Goal: Information Seeking & Learning: Check status

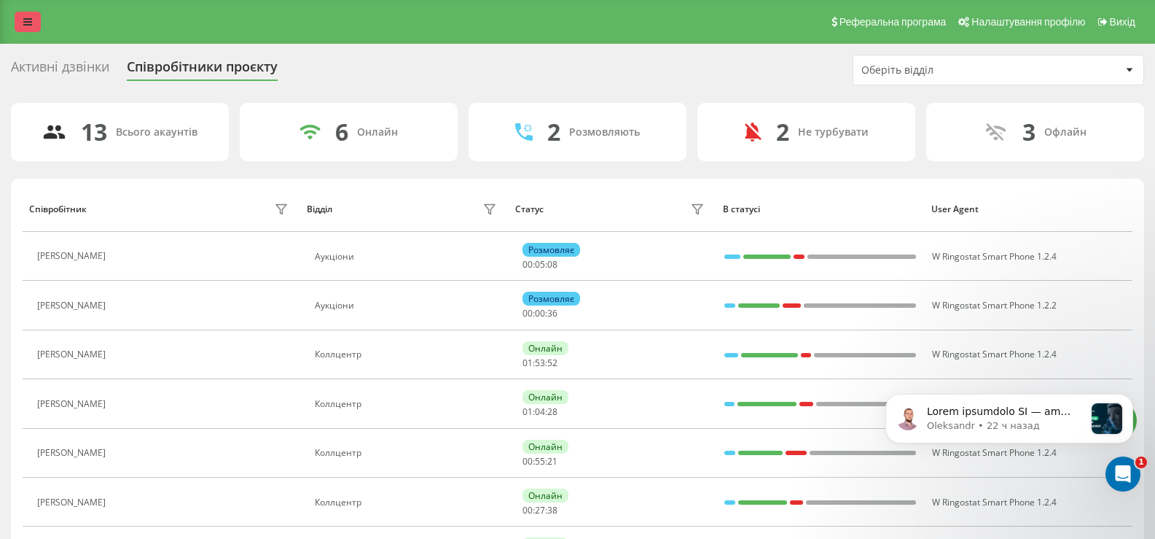
click at [24, 18] on icon at bounding box center [27, 22] width 9 height 10
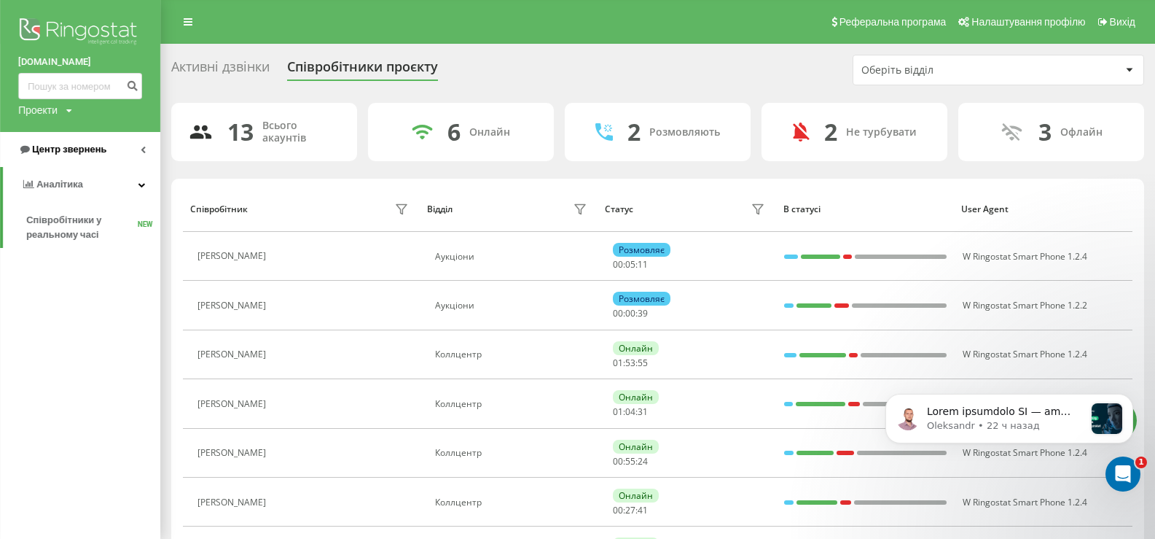
click at [67, 147] on span "Центр звернень" at bounding box center [69, 149] width 74 height 11
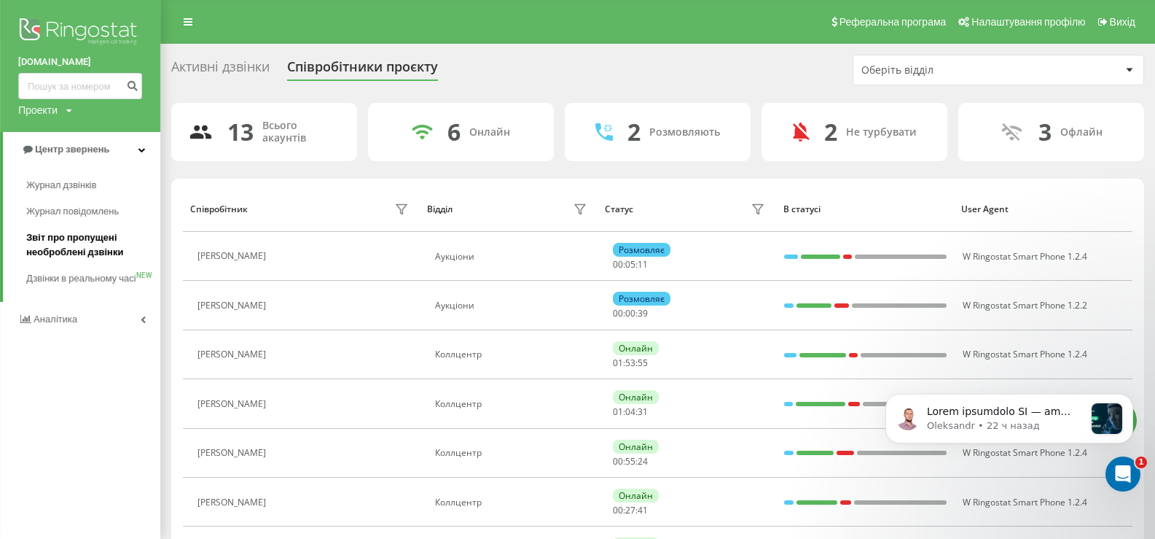
click at [64, 239] on span "Звіт про пропущені необроблені дзвінки" at bounding box center [89, 244] width 127 height 29
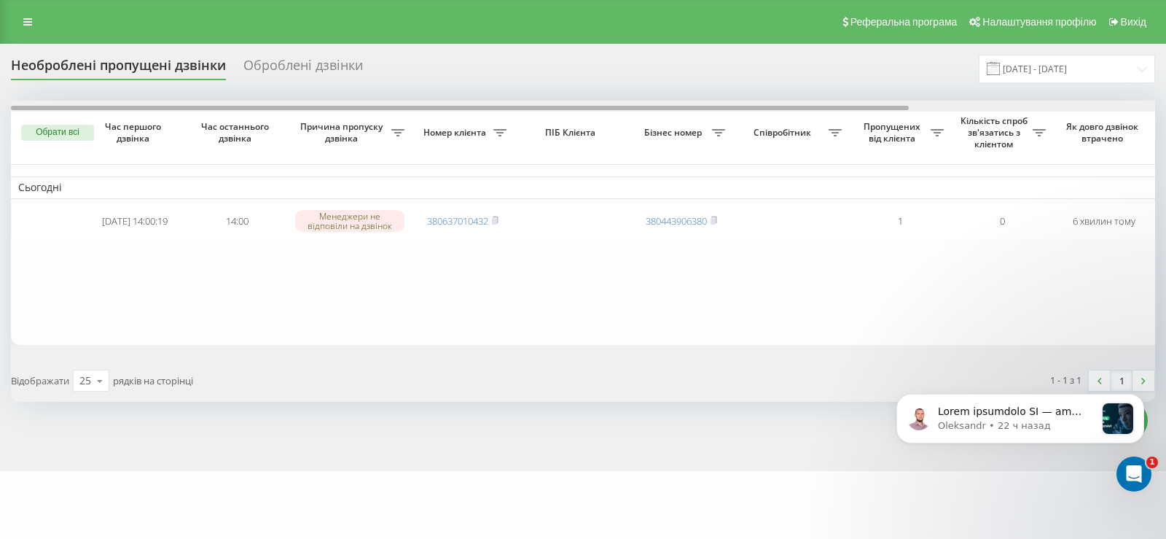
drag, startPoint x: 642, startPoint y: 109, endPoint x: 607, endPoint y: 139, distance: 45.5
click at [607, 139] on div "Обрати всі Час першого дзвінка Час останнього дзвінка Причина пропуску дзвінка …" at bounding box center [583, 223] width 1145 height 244
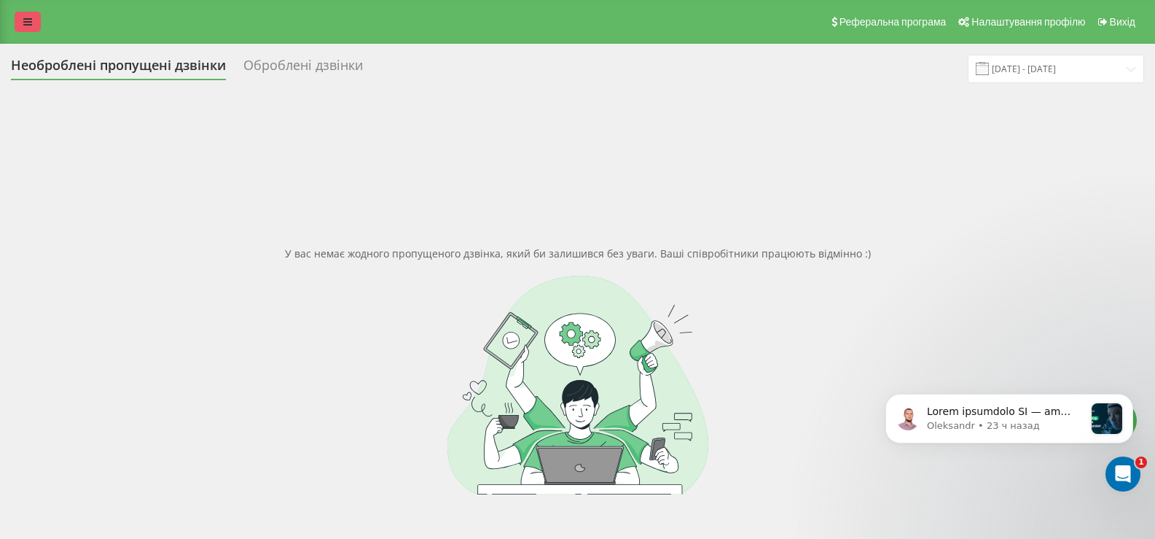
click at [26, 24] on icon at bounding box center [27, 22] width 9 height 10
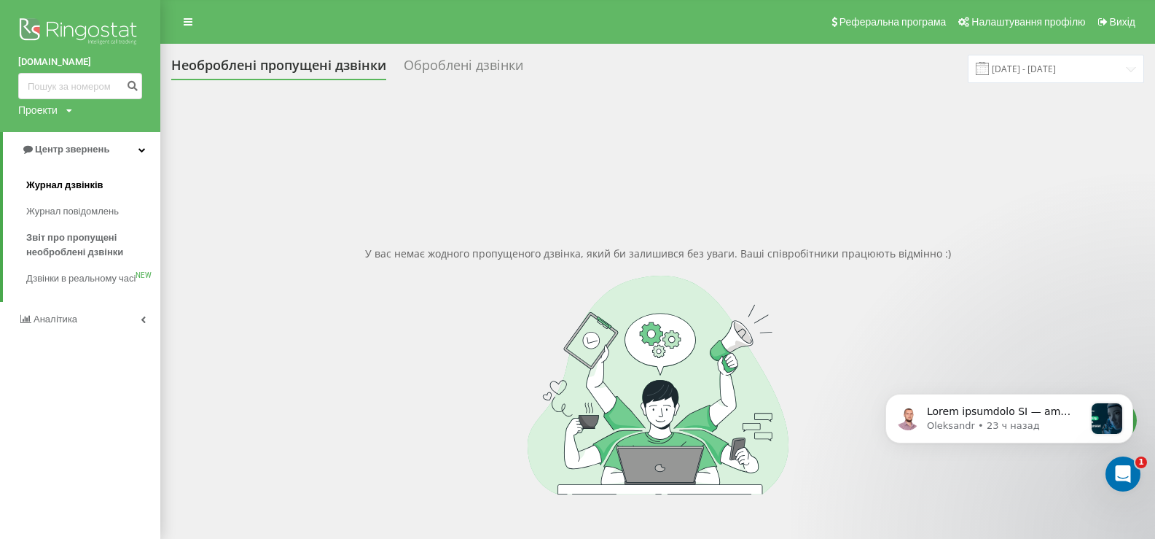
click at [53, 181] on span "Журнал дзвінків" at bounding box center [64, 185] width 77 height 15
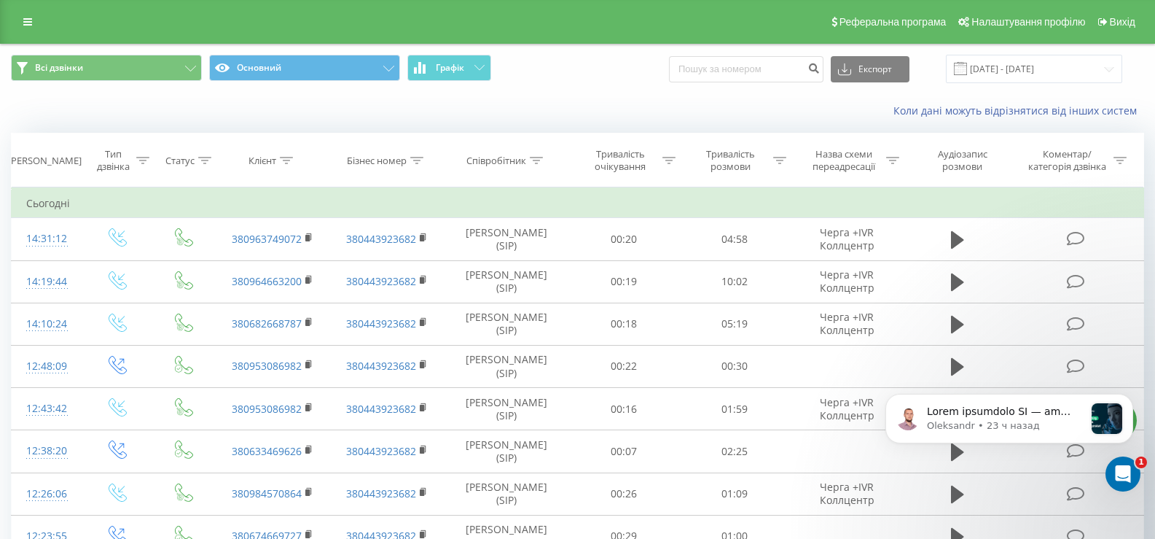
click at [806, 112] on div "Коли дані можуть відрізнятися вiд інших систем" at bounding box center [794, 111] width 721 height 15
click at [722, 71] on input at bounding box center [746, 69] width 155 height 26
paste input "380933796690"
type input "380933796690"
click at [820, 66] on icon "submit" at bounding box center [814, 66] width 12 height 9
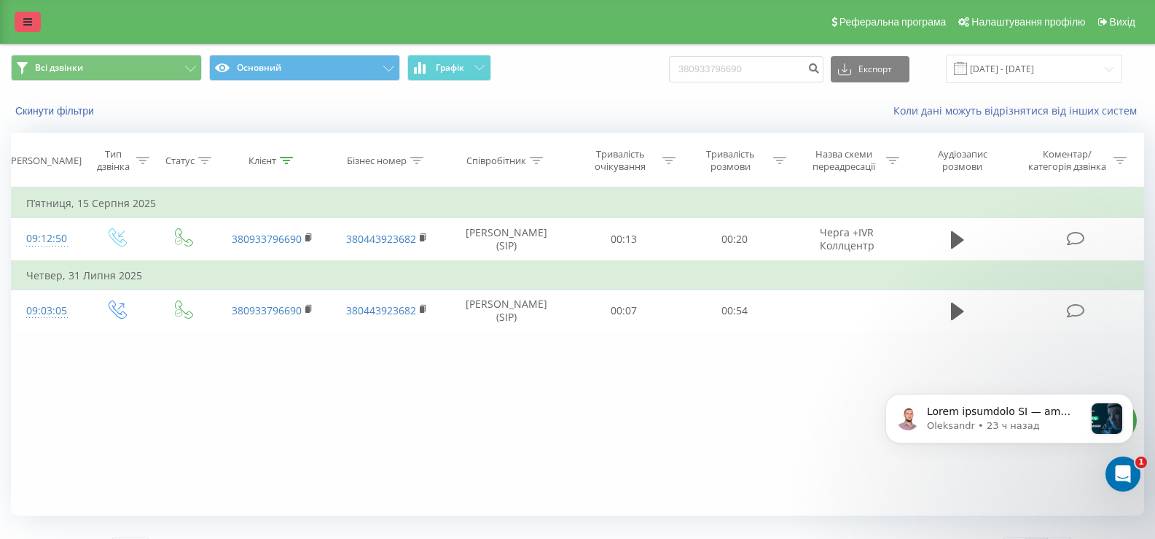
click at [33, 17] on link at bounding box center [28, 22] width 26 height 20
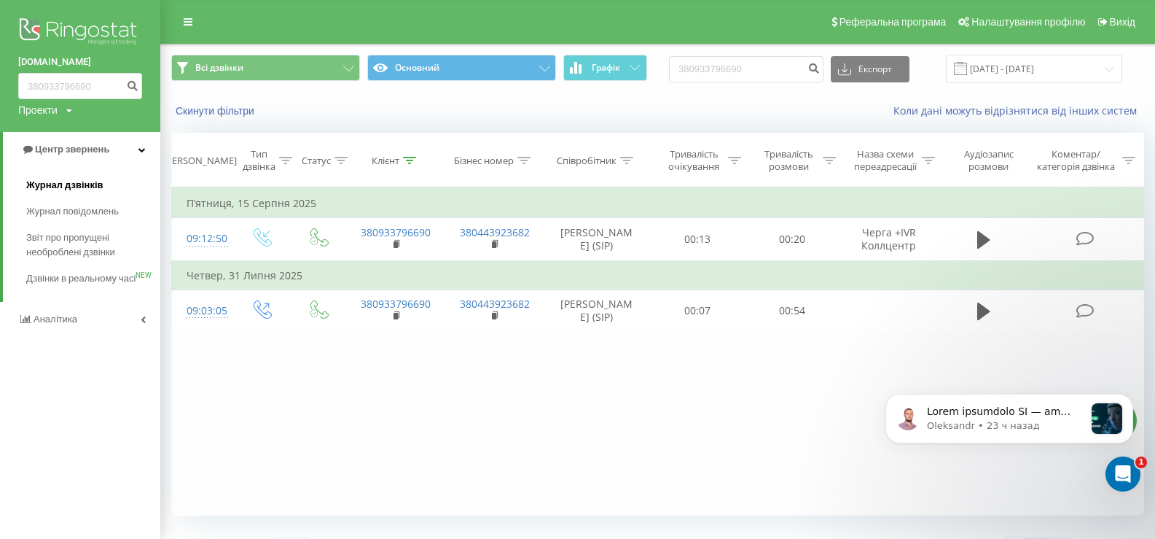
click at [50, 182] on span "Журнал дзвінків" at bounding box center [64, 185] width 77 height 15
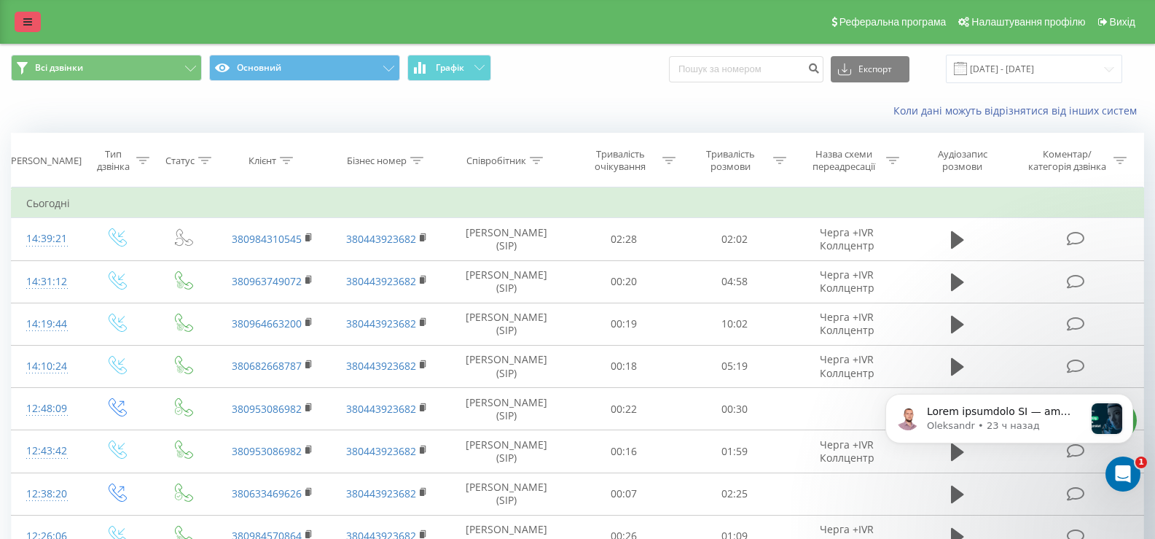
click at [28, 20] on icon at bounding box center [27, 22] width 9 height 10
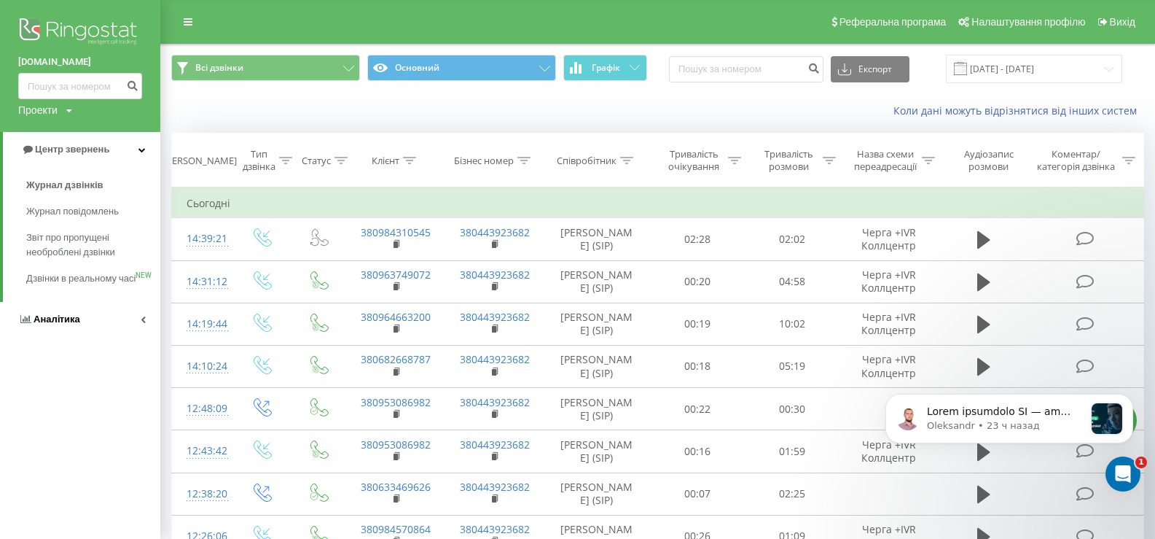
click at [54, 324] on span "Аналiтика" at bounding box center [57, 318] width 47 height 11
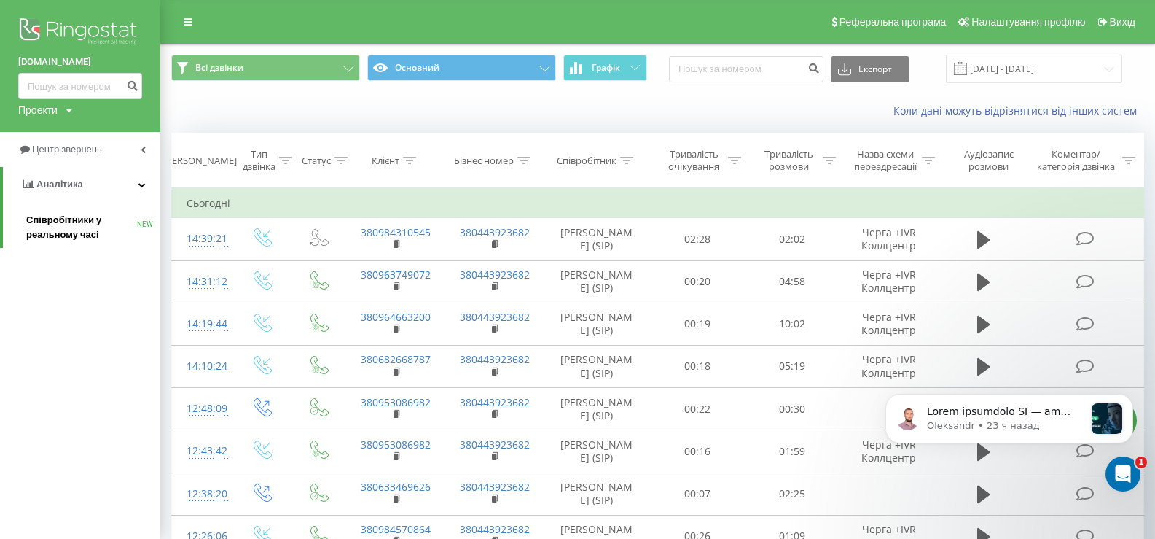
click at [52, 220] on span "Співробітники у реальному часі" at bounding box center [81, 227] width 111 height 29
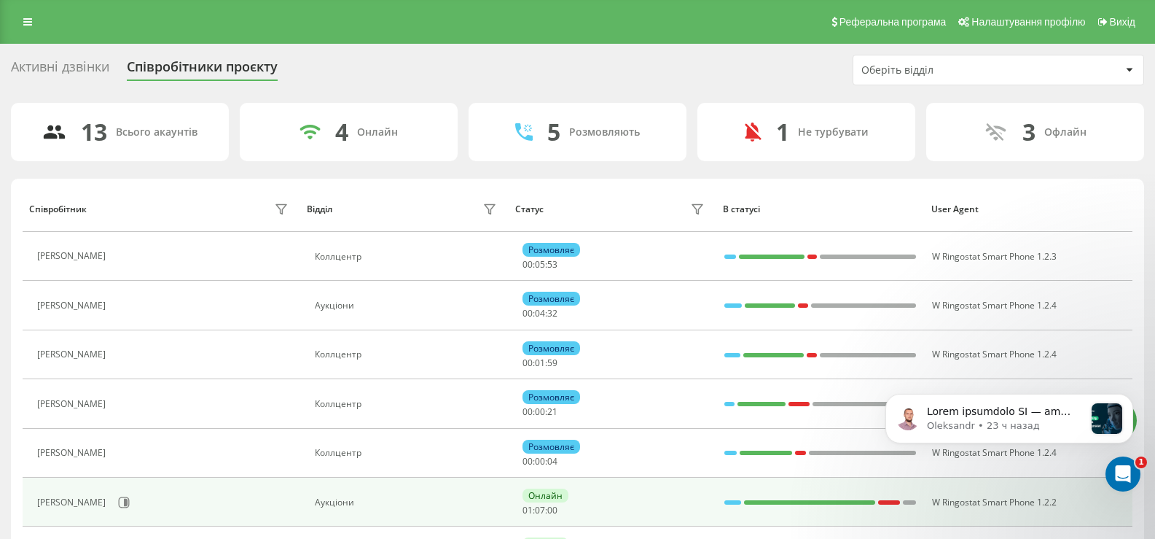
drag, startPoint x: 1091, startPoint y: 523, endPoint x: 1117, endPoint y: 523, distance: 26.3
click at [1117, 523] on td "W Ringostat Smart Phone 1.2.2" at bounding box center [1028, 501] width 208 height 49
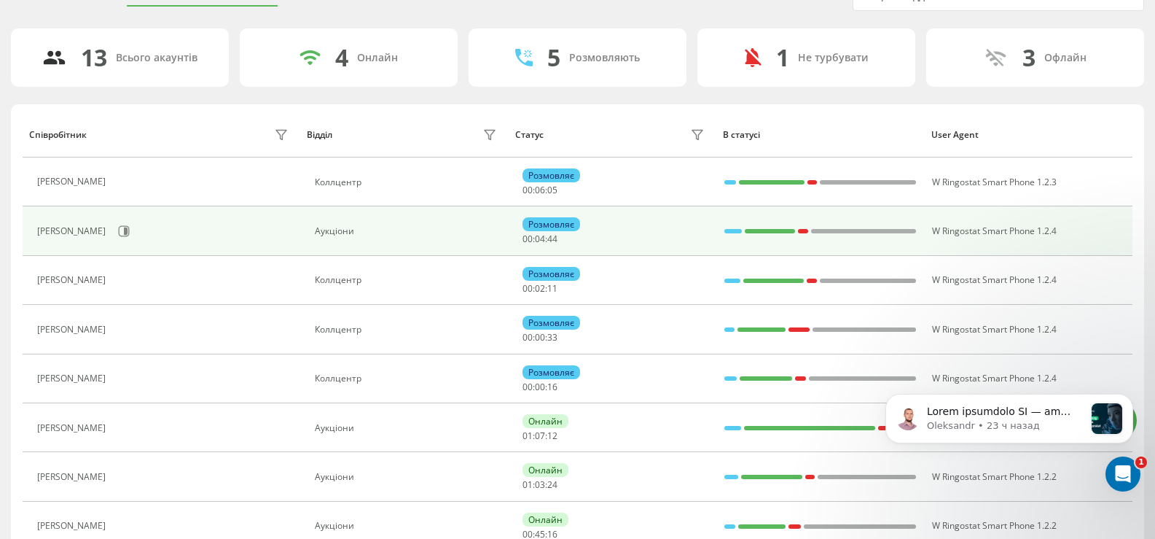
scroll to position [146, 0]
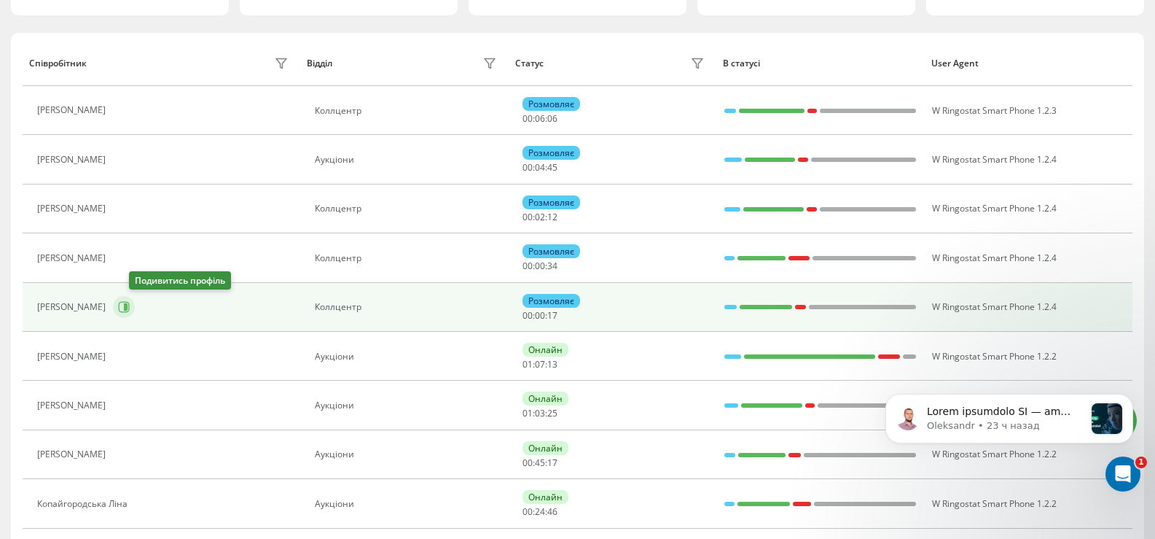
click at [130, 308] on icon at bounding box center [124, 307] width 12 height 12
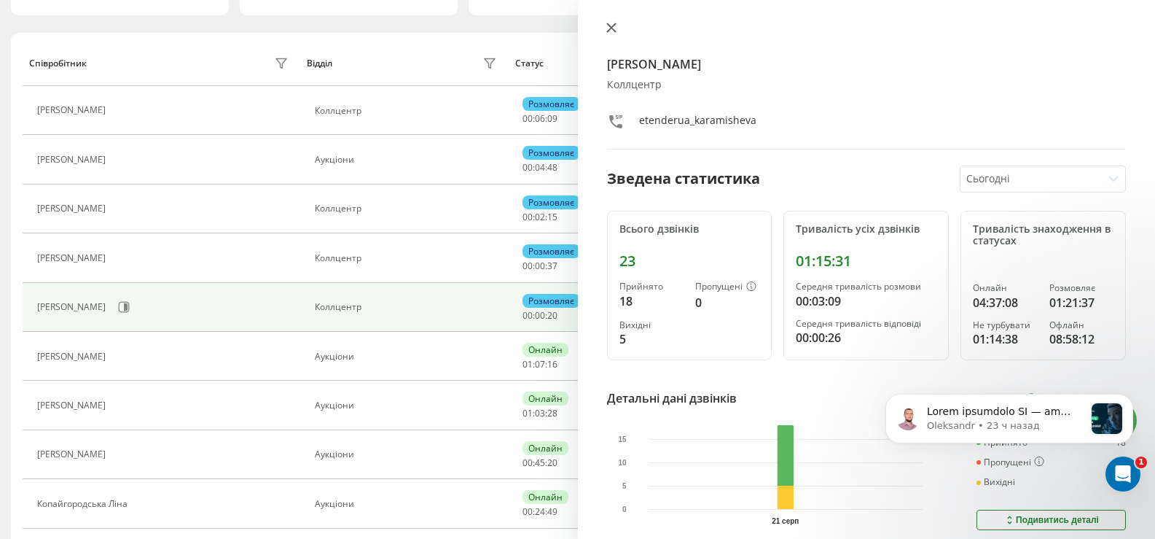
click at [612, 29] on icon at bounding box center [612, 28] width 10 height 10
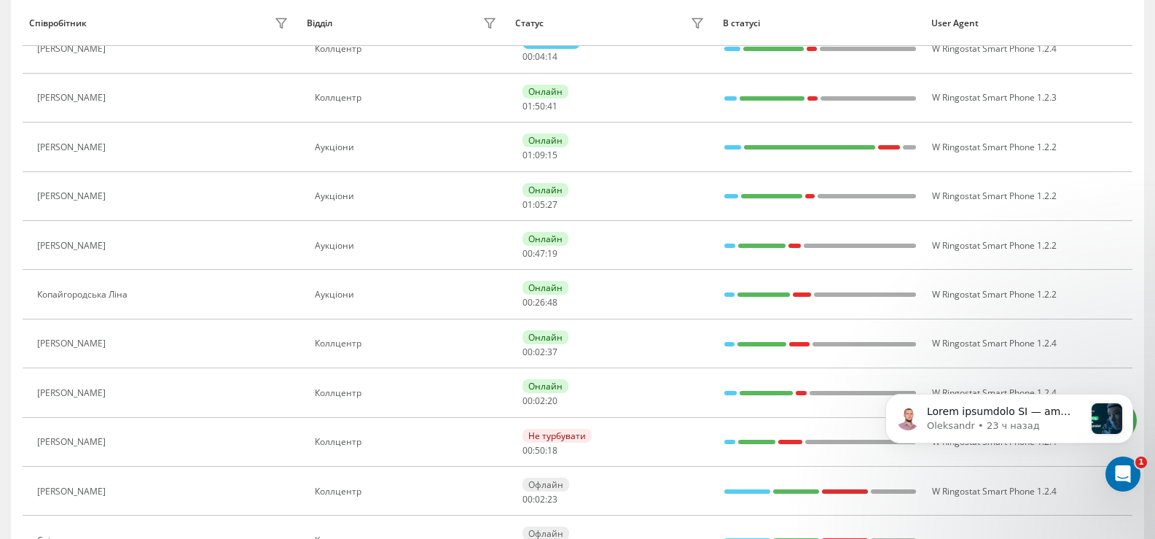
scroll to position [292, 0]
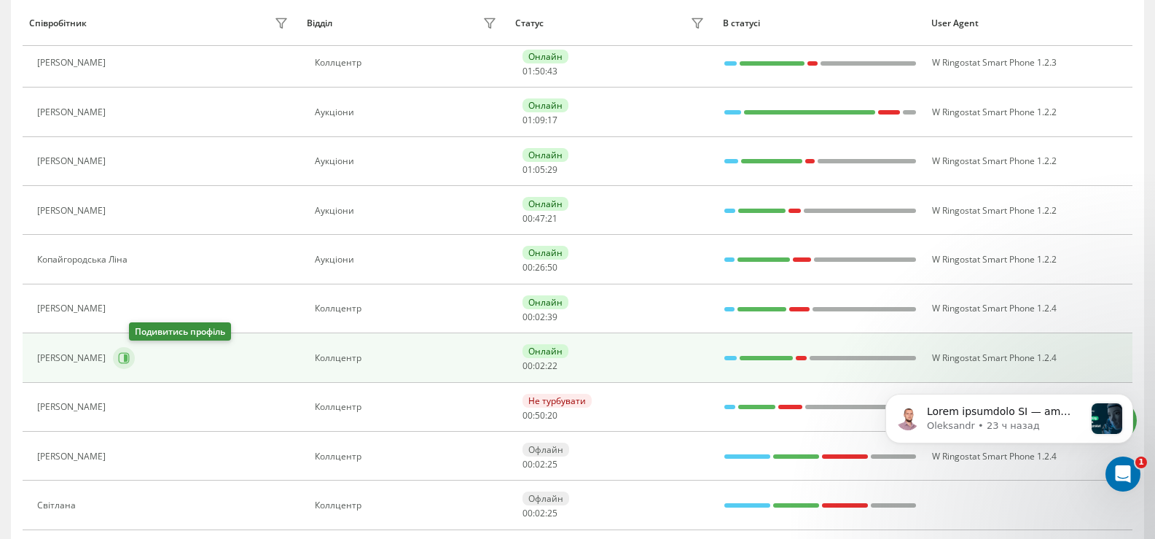
click at [130, 353] on icon at bounding box center [124, 358] width 12 height 12
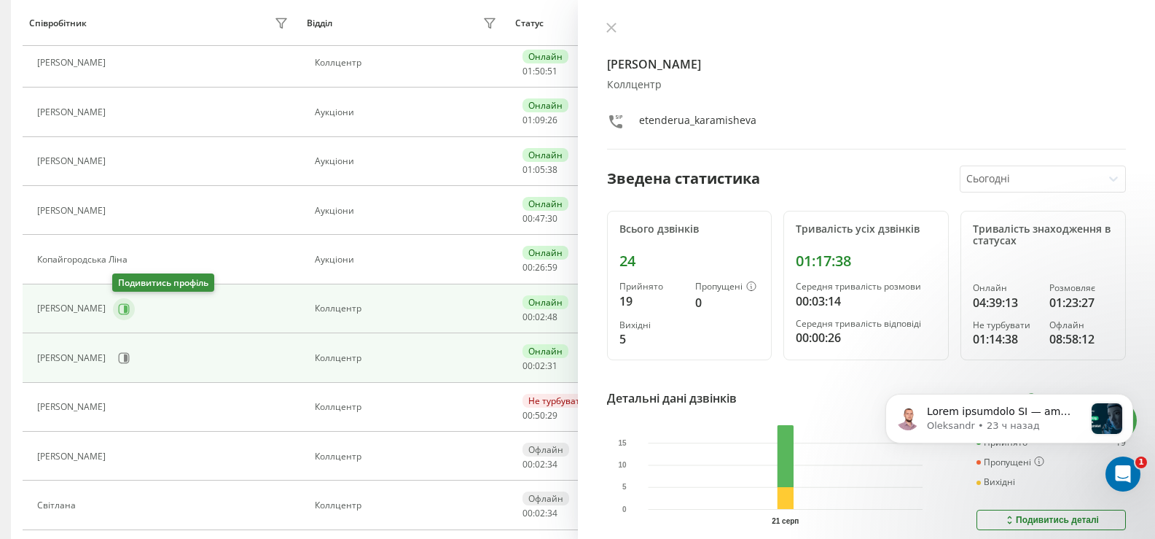
click at [123, 303] on icon at bounding box center [124, 309] width 12 height 12
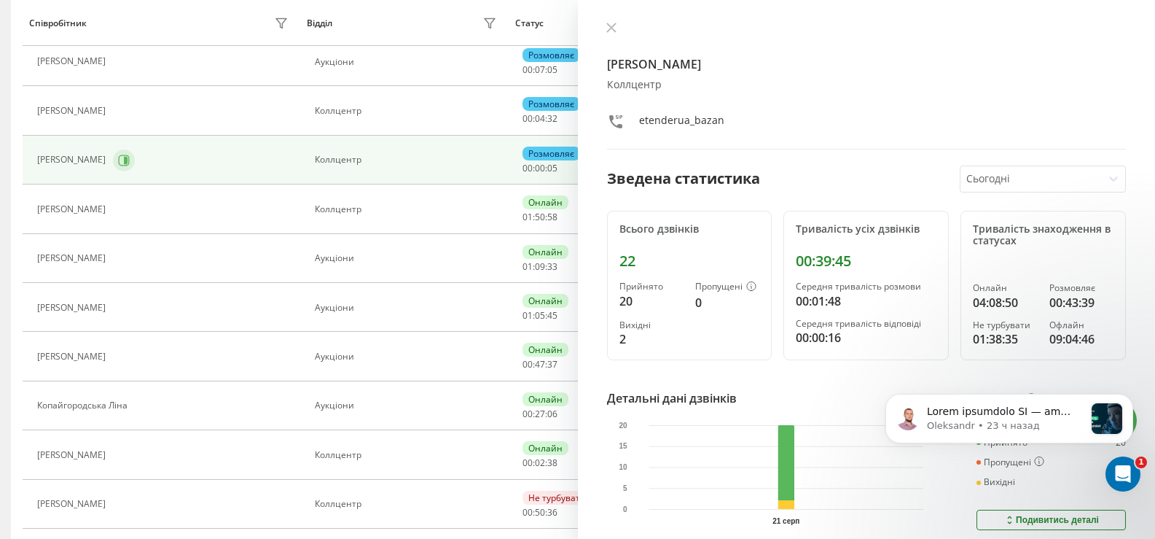
scroll to position [219, 0]
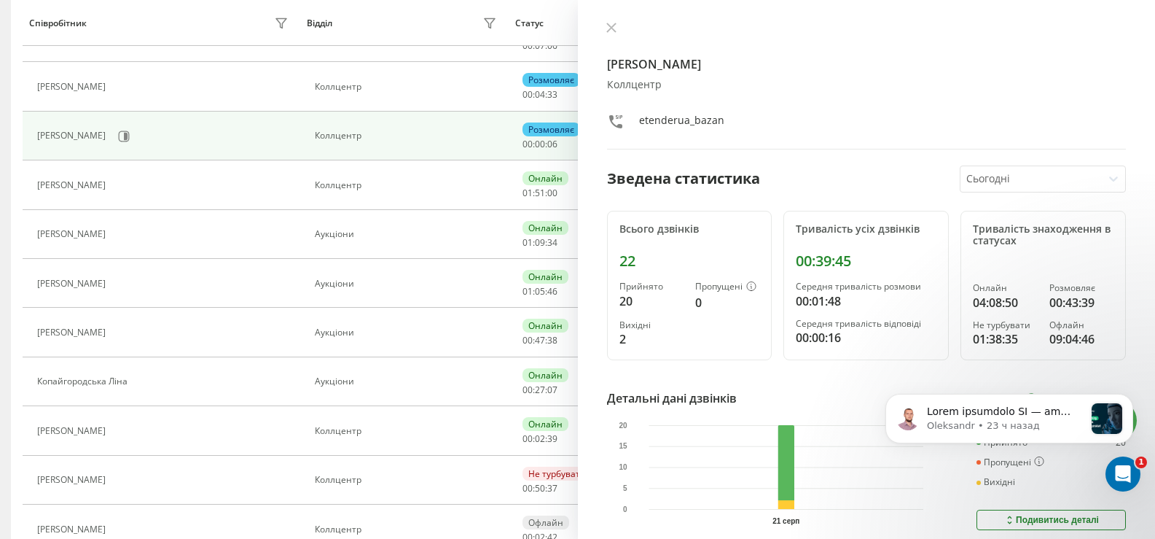
click at [612, 28] on icon at bounding box center [611, 27] width 9 height 9
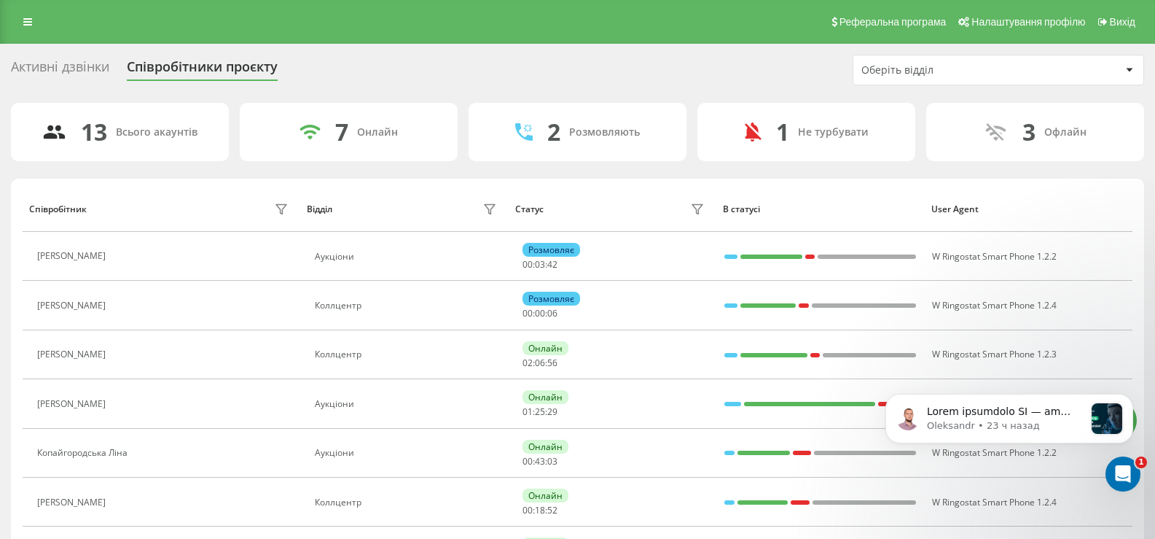
click at [32, 23] on link at bounding box center [28, 22] width 26 height 20
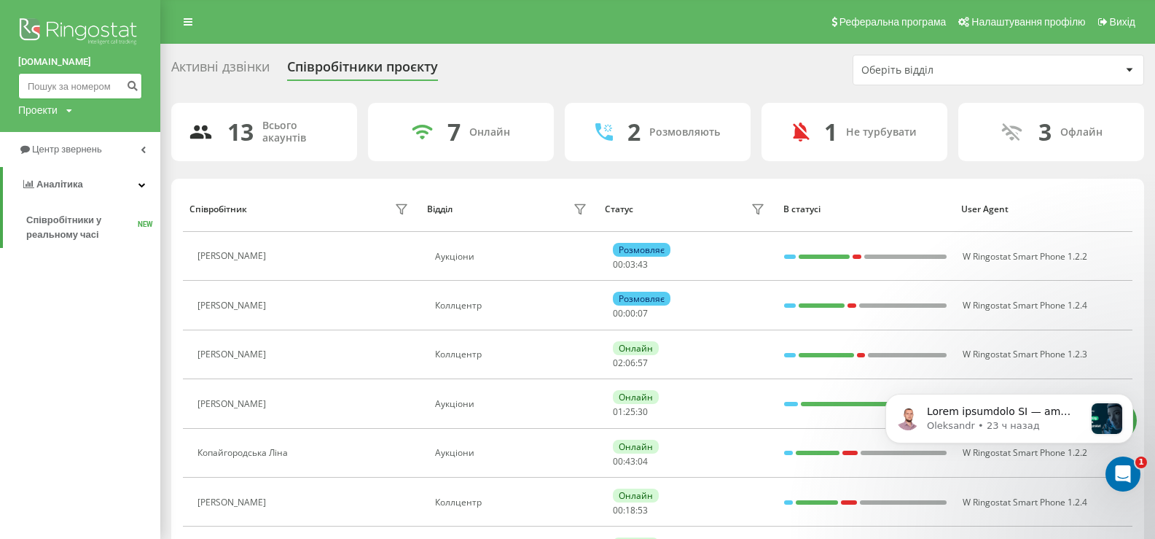
click at [42, 82] on input at bounding box center [80, 86] width 124 height 26
paste input "380503153046"
type input "380503153046"
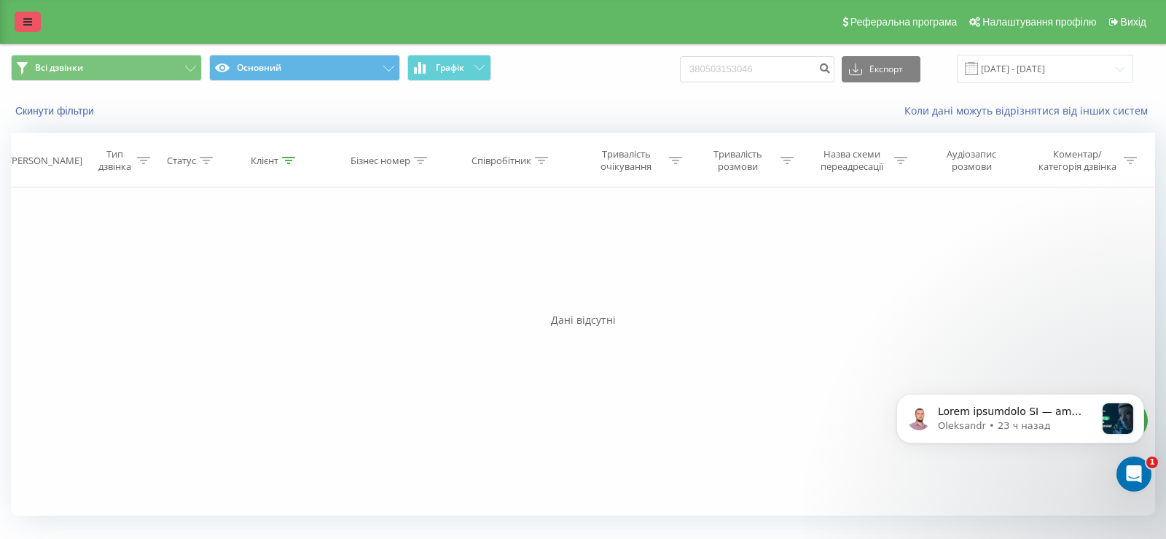
click at [30, 25] on icon at bounding box center [27, 22] width 9 height 10
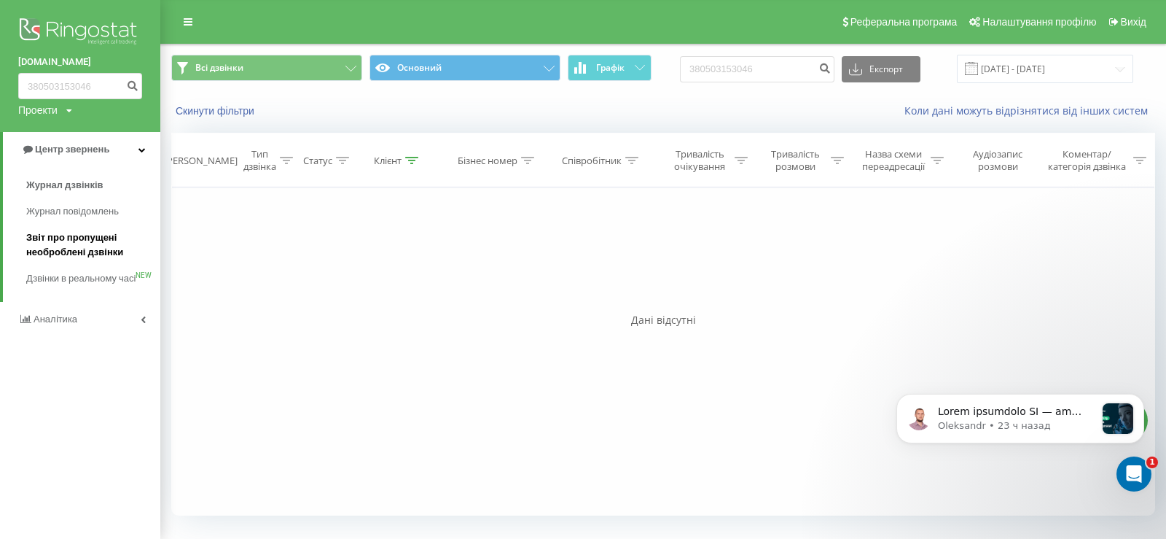
click at [53, 240] on span "Звіт про пропущені необроблені дзвінки" at bounding box center [89, 244] width 127 height 29
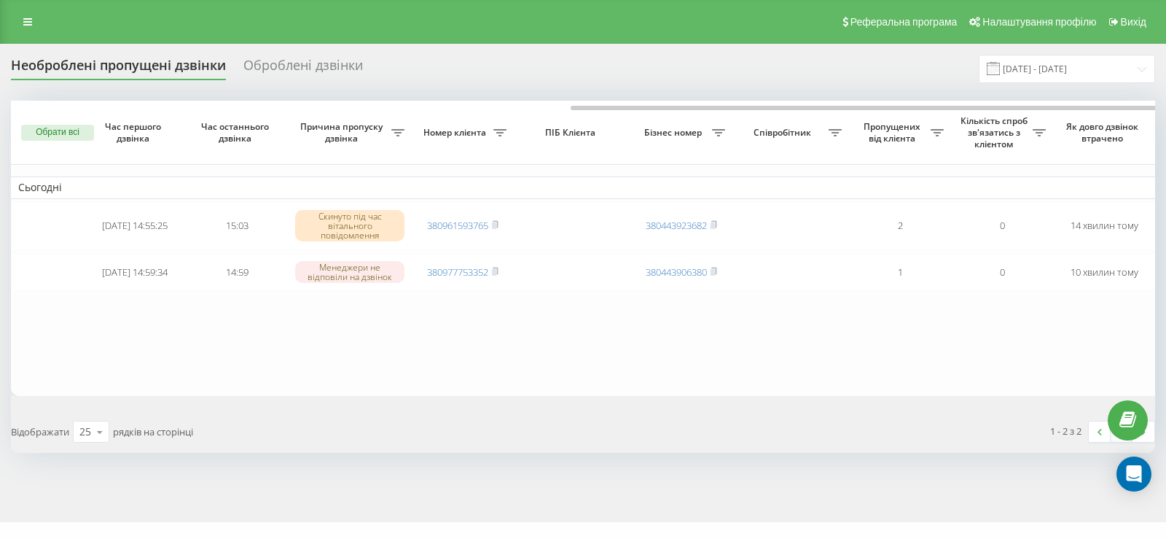
scroll to position [0, 313]
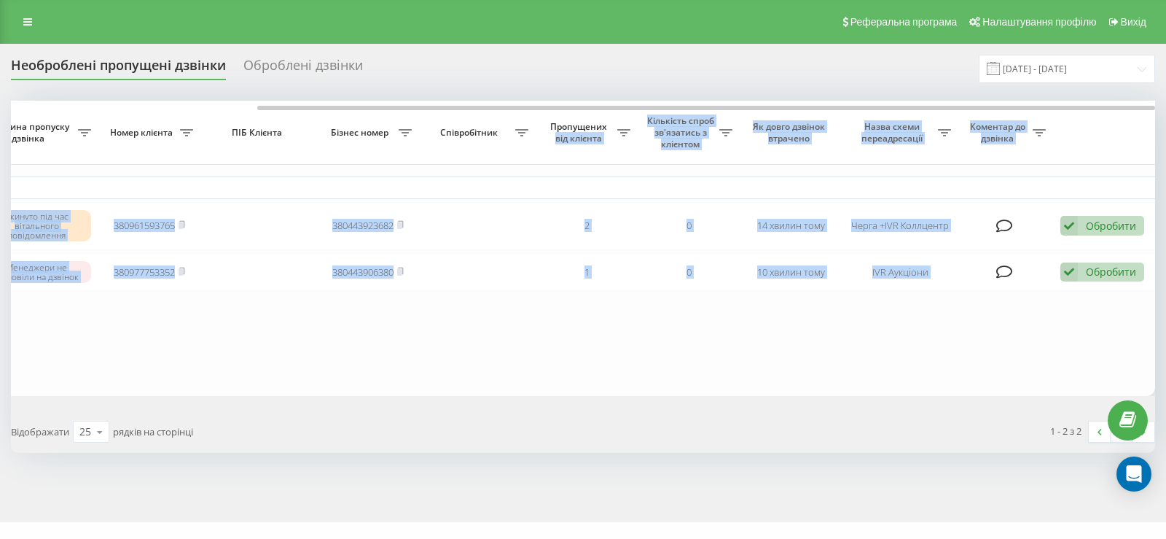
drag, startPoint x: 524, startPoint y: 104, endPoint x: 620, endPoint y: 122, distance: 97.9
click at [620, 122] on div "Обрати всі Час першого дзвінка Час останнього дзвінка Причина пропуску дзвінка …" at bounding box center [583, 248] width 1145 height 295
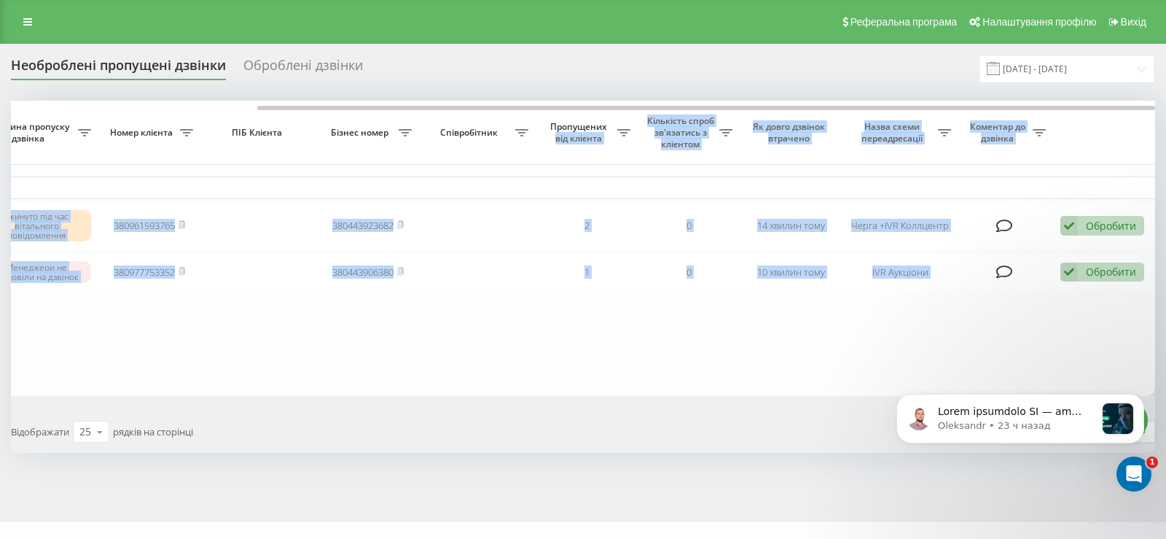
scroll to position [0, 0]
click at [668, 380] on table "Сьогодні 2025-08-21 14:55:25 15:03 Скинуто під час вітального повідомлення 3809…" at bounding box center [426, 248] width 1458 height 295
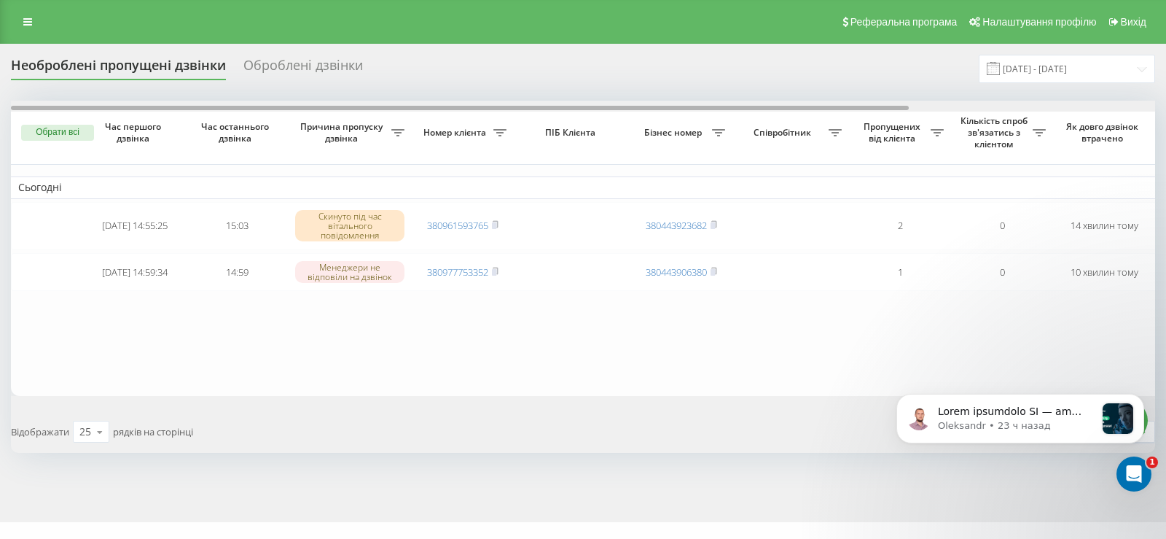
drag, startPoint x: 269, startPoint y: 107, endPoint x: 0, endPoint y: 134, distance: 270.3
click at [0, 134] on div "Необроблені пропущені дзвінки Оброблені дзвінки 21.07.2025 - 21.08.2025 Обрати …" at bounding box center [583, 283] width 1166 height 478
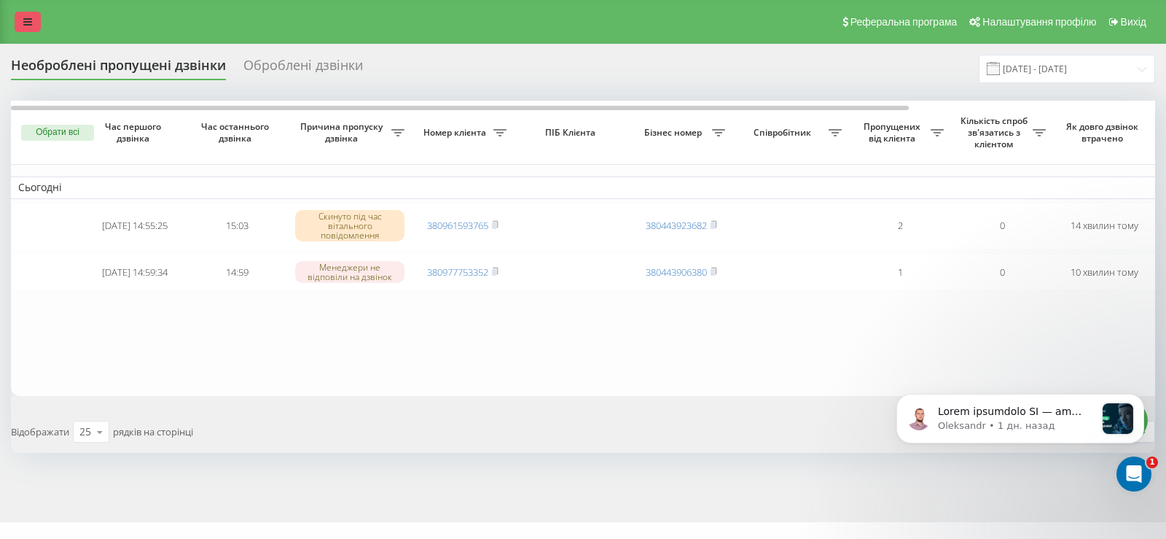
click at [28, 26] on icon at bounding box center [27, 22] width 9 height 10
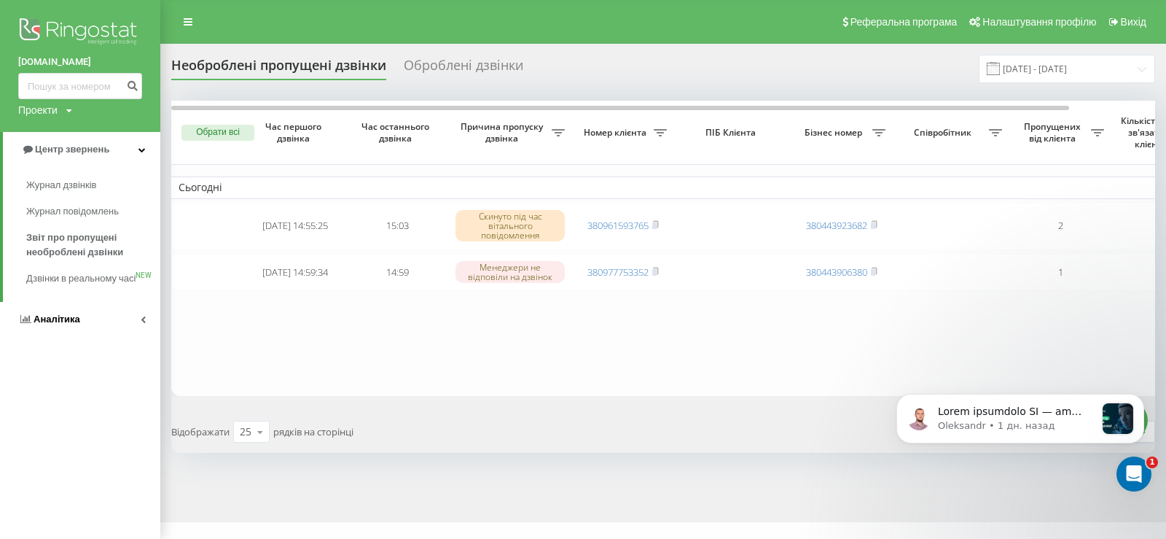
click at [45, 324] on span "Аналiтика" at bounding box center [57, 318] width 47 height 11
click at [40, 217] on span "Співробітники у реальному часі" at bounding box center [81, 227] width 111 height 29
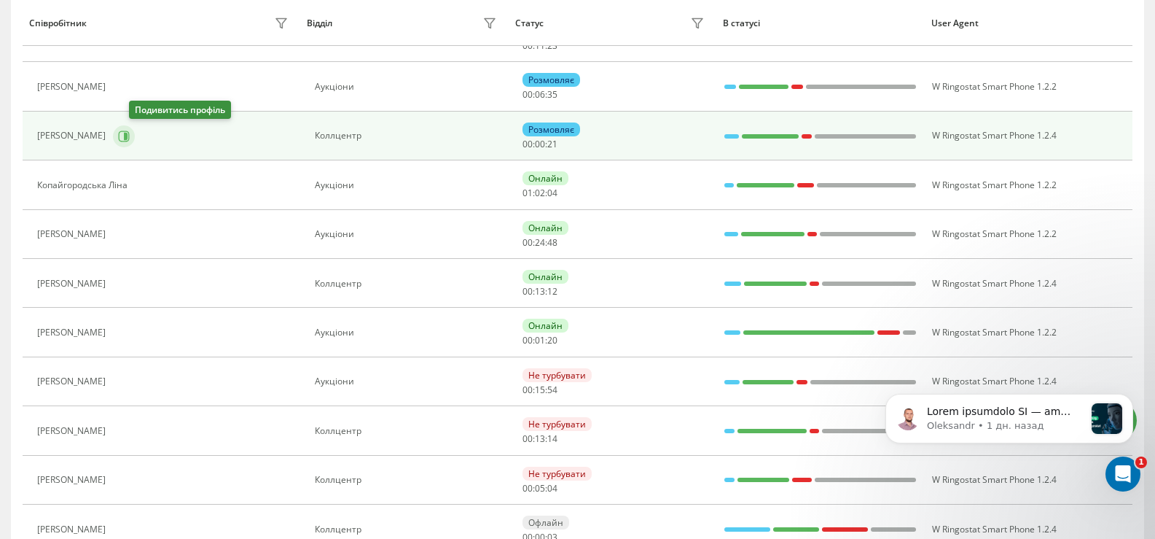
click at [130, 130] on icon at bounding box center [124, 136] width 12 height 12
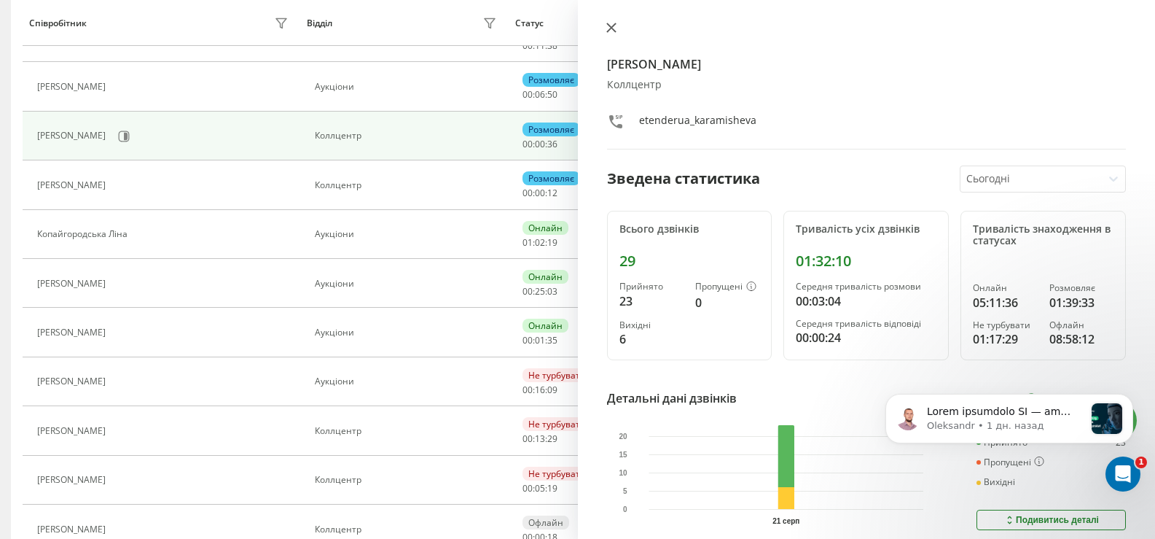
click at [612, 28] on icon at bounding box center [611, 27] width 9 height 9
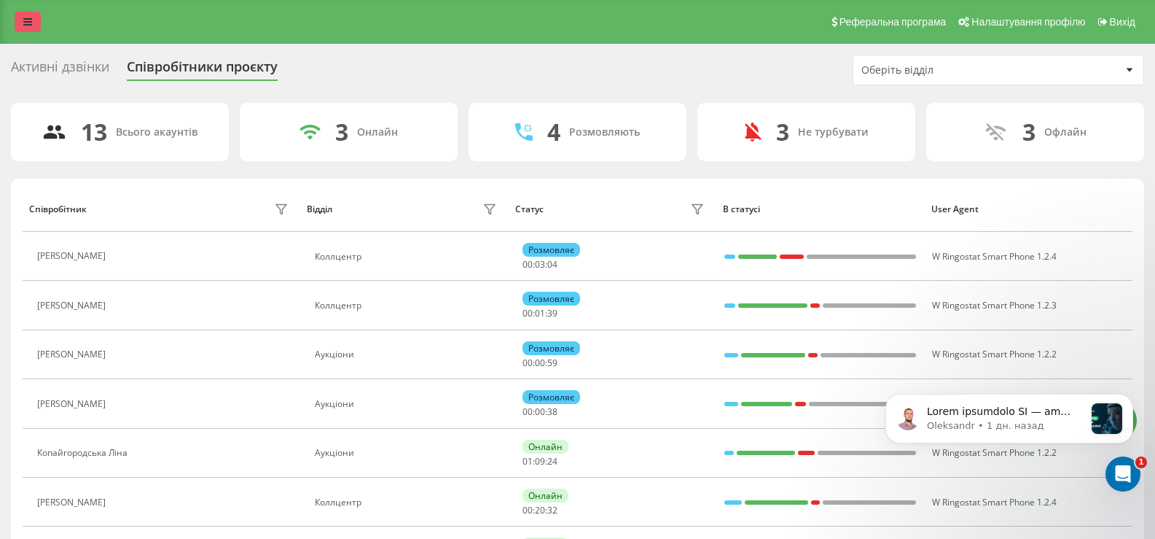
click at [34, 27] on link at bounding box center [28, 22] width 26 height 20
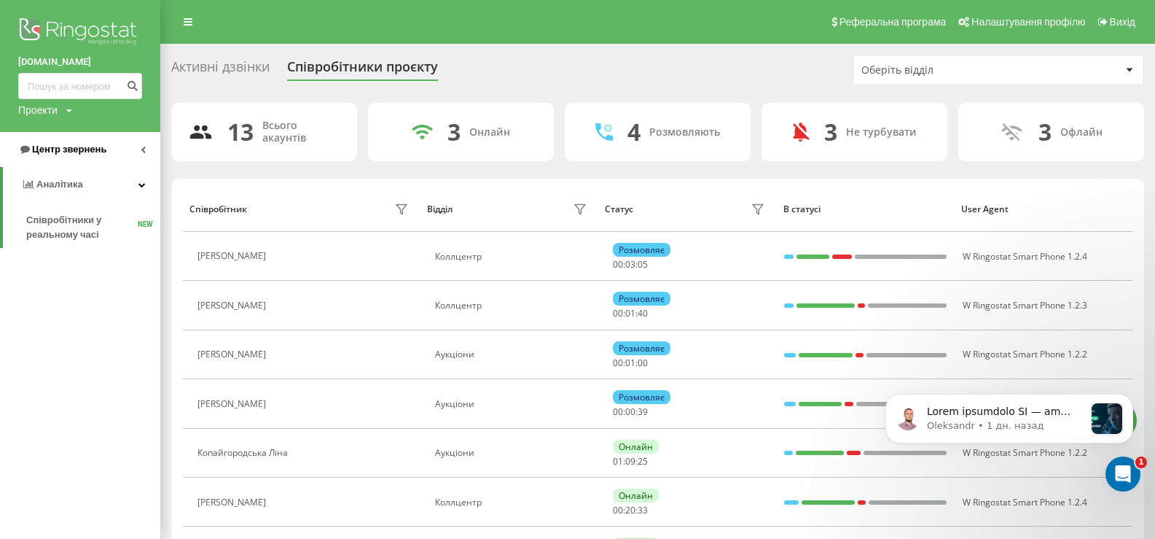
click at [58, 151] on span "Центр звернень" at bounding box center [69, 149] width 74 height 11
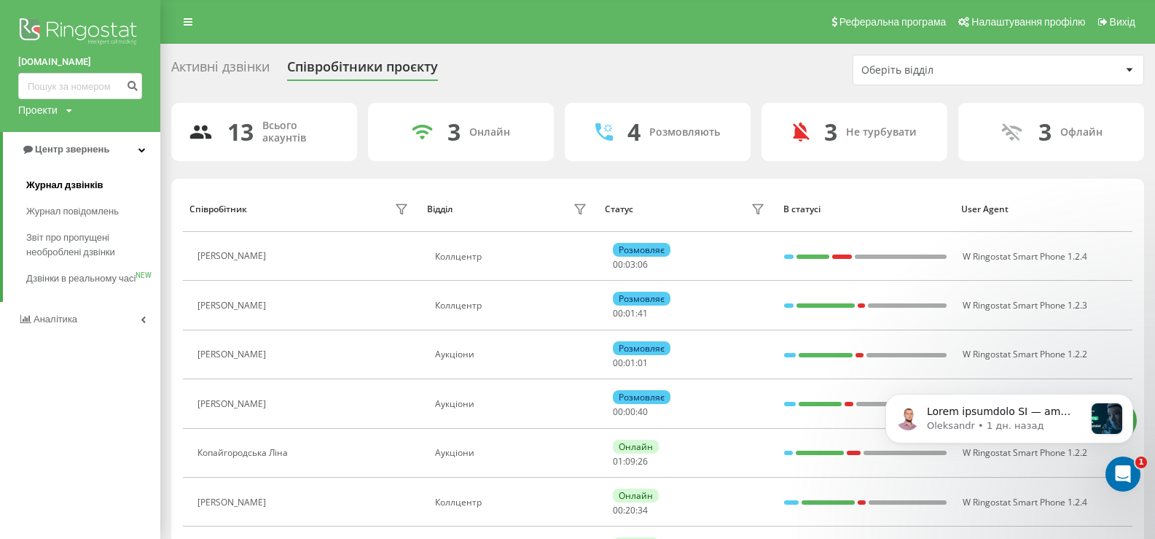
click at [65, 185] on span "Журнал дзвінків" at bounding box center [64, 185] width 77 height 15
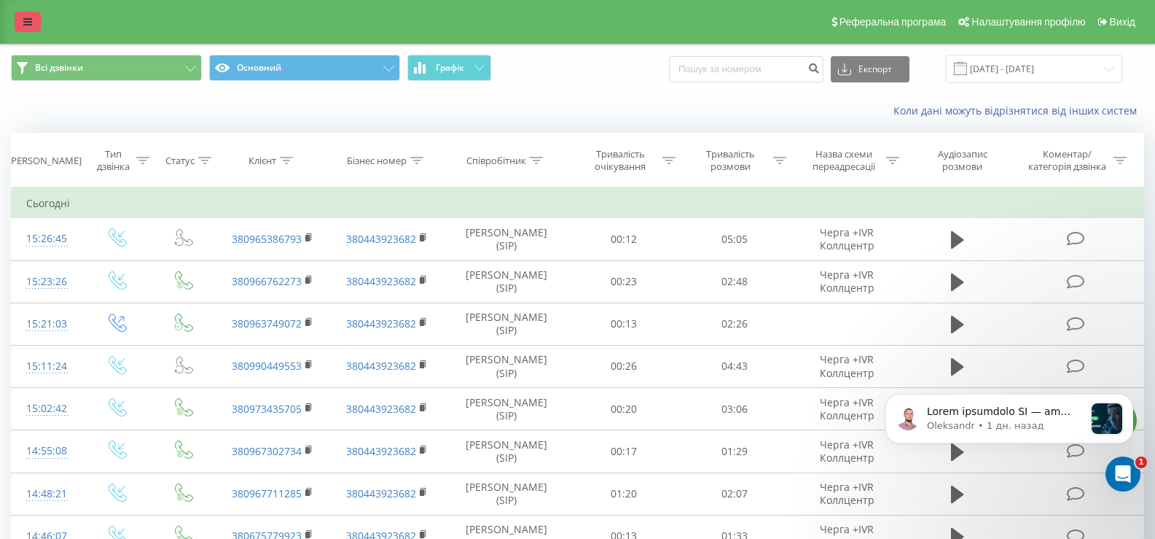
click at [21, 26] on link at bounding box center [28, 22] width 26 height 20
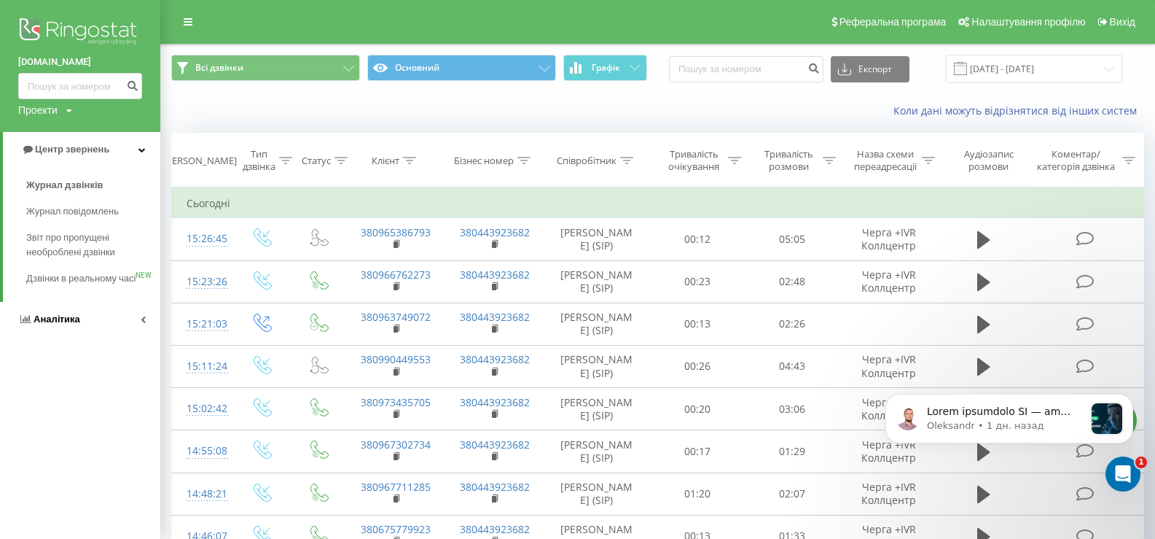
click at [46, 324] on span "Аналiтика" at bounding box center [57, 318] width 47 height 11
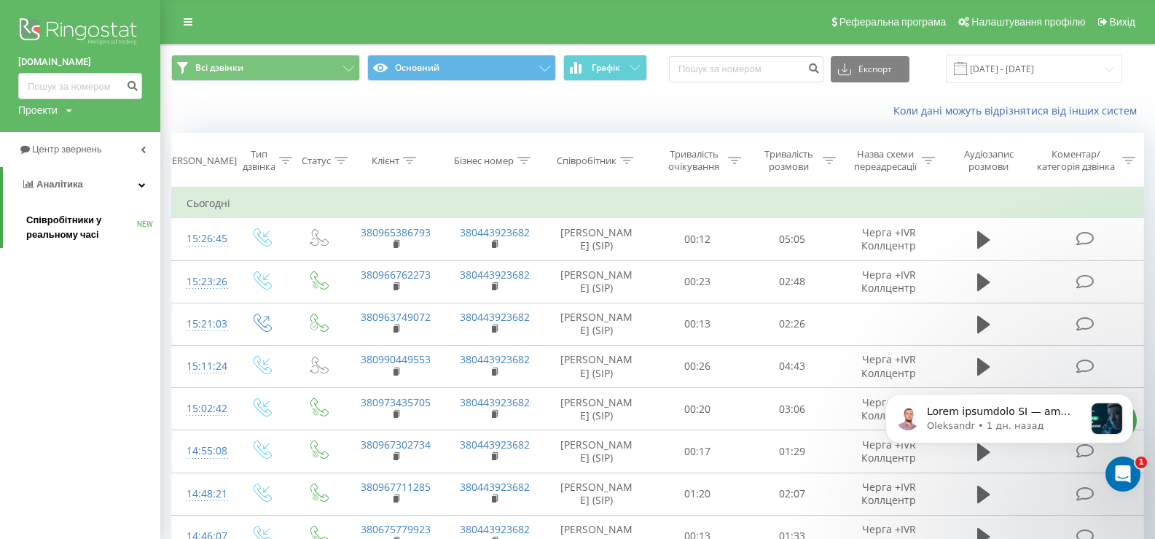
click at [53, 224] on span "Співробітники у реальному часі" at bounding box center [81, 227] width 111 height 29
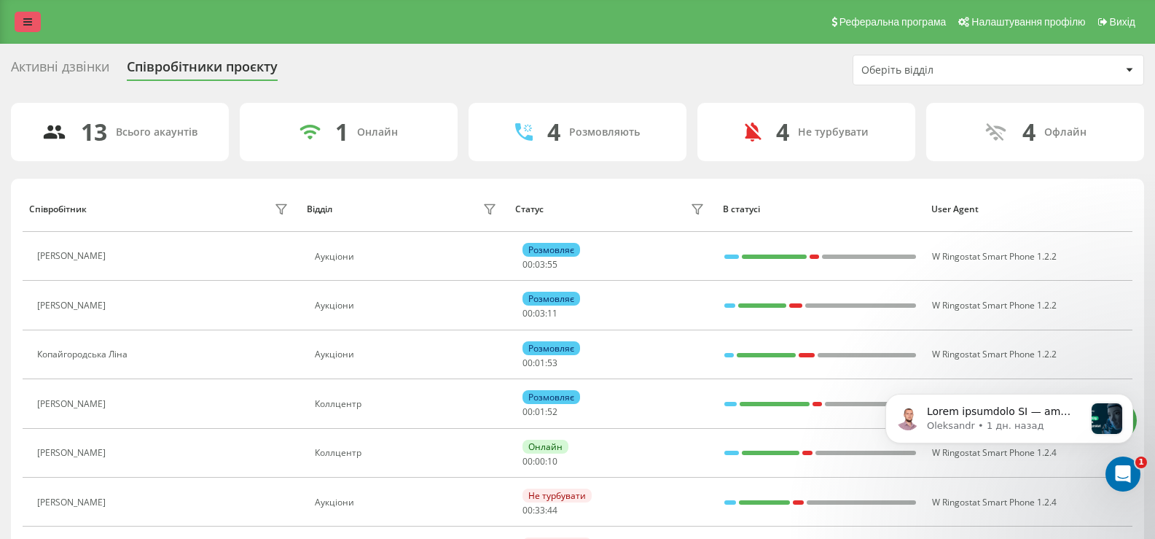
click at [33, 17] on link at bounding box center [28, 22] width 26 height 20
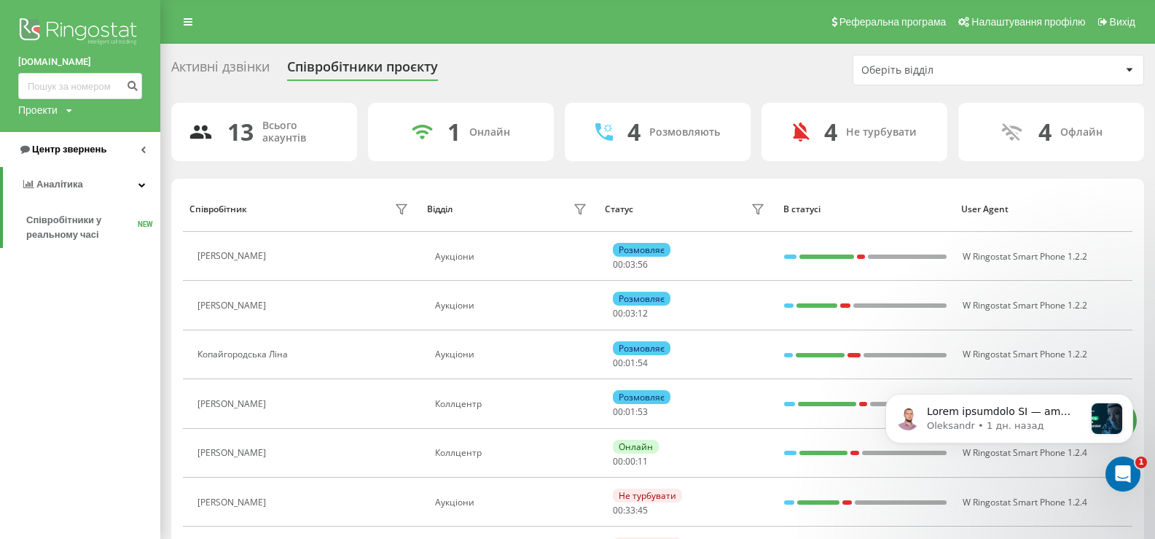
click at [56, 150] on span "Центр звернень" at bounding box center [69, 149] width 74 height 11
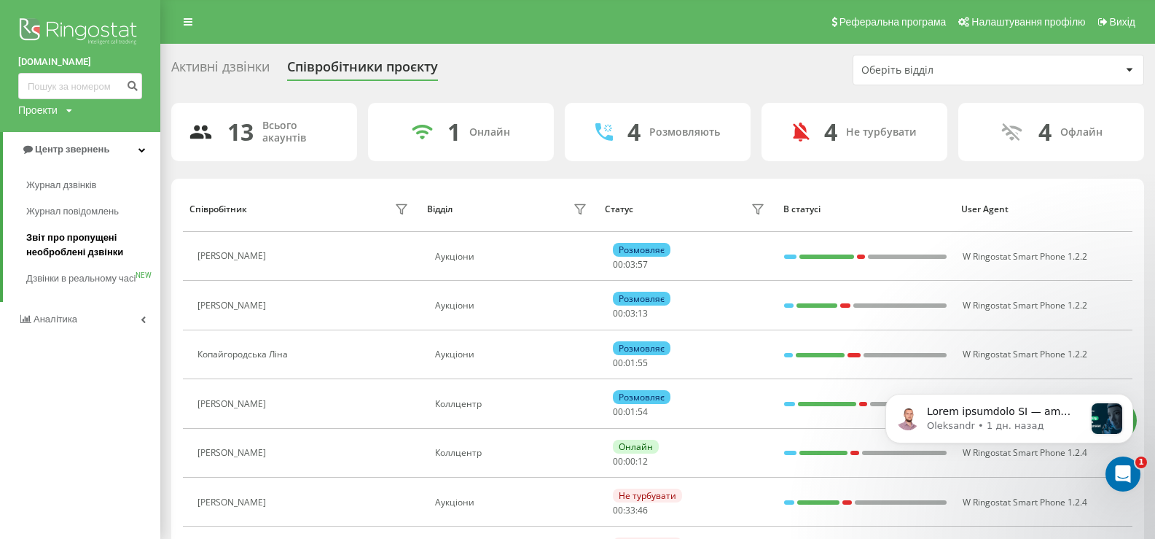
click at [54, 238] on span "Звіт про пропущені необроблені дзвінки" at bounding box center [89, 244] width 127 height 29
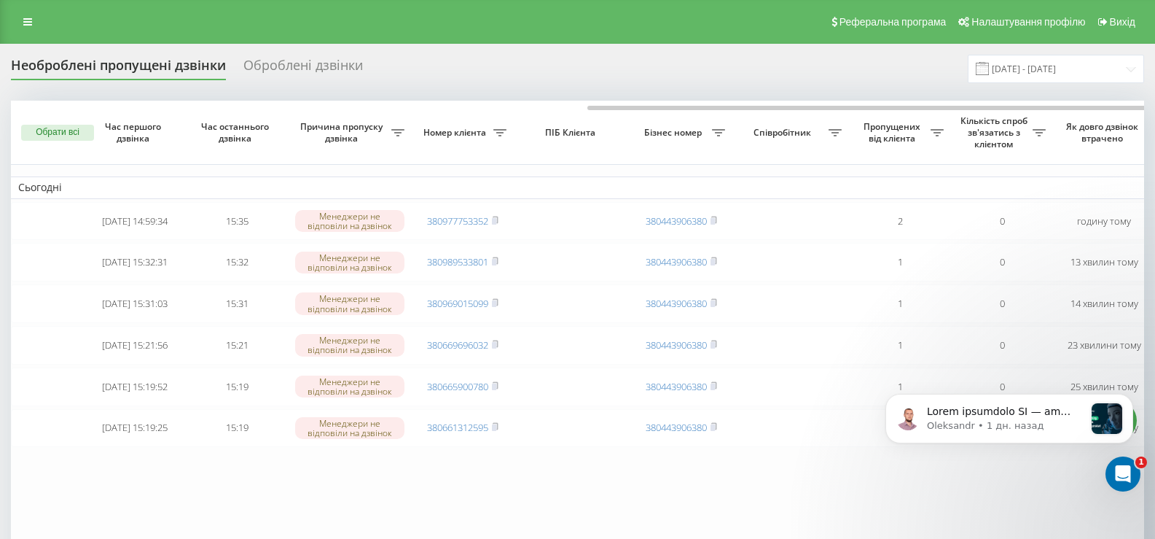
scroll to position [0, 324]
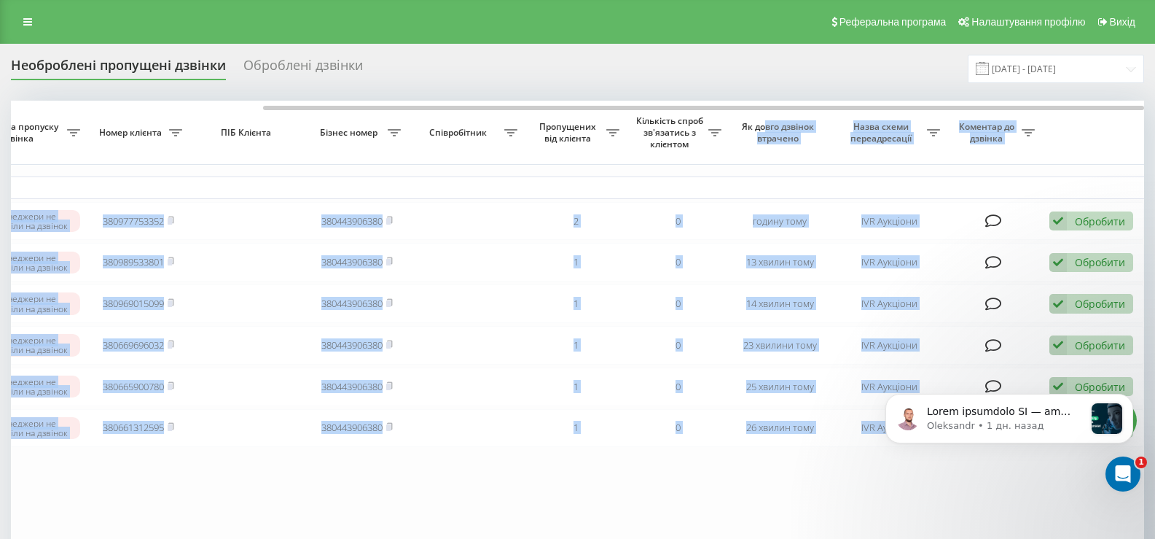
drag, startPoint x: 601, startPoint y: 104, endPoint x: 763, endPoint y: 121, distance: 163.4
click at [763, 121] on div "Обрати всі Час першого дзвінка Час останнього дзвінка Причина пропуску дзвінка …" at bounding box center [578, 326] width 1134 height 451
click at [598, 472] on table "Сьогодні 2025-08-21 14:59:34 15:35 Менеджери не відповіли на дзвінок 3809777533…" at bounding box center [416, 326] width 1458 height 451
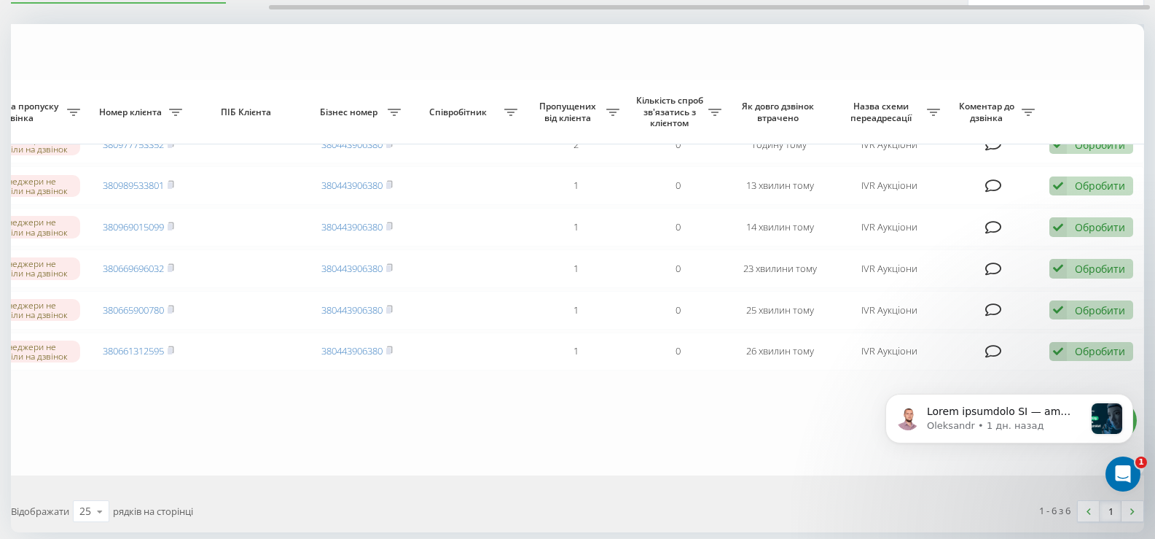
scroll to position [0, 0]
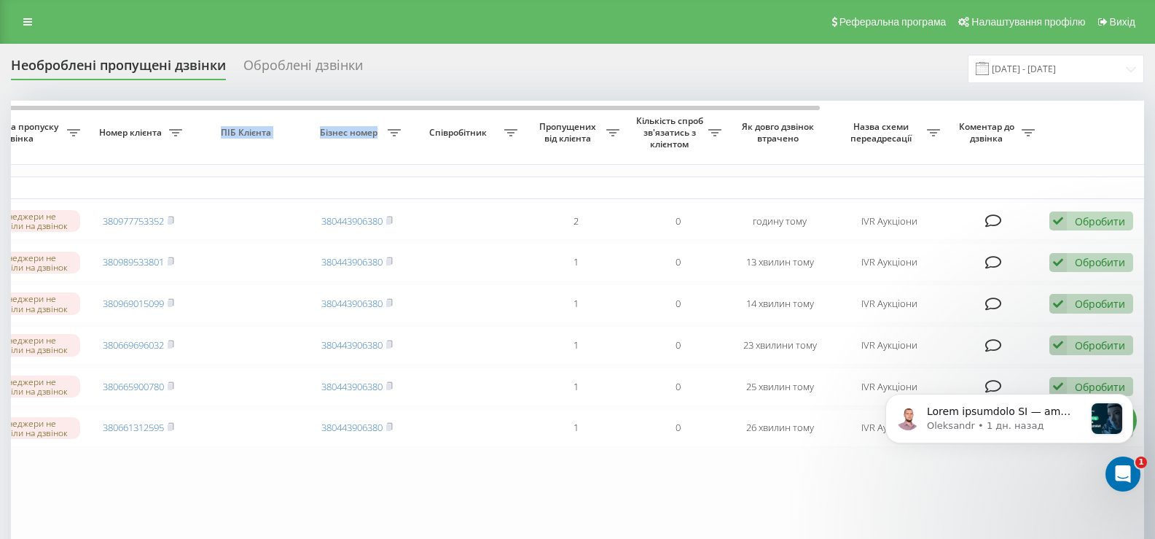
drag, startPoint x: 391, startPoint y: 105, endPoint x: 163, endPoint y: 127, distance: 228.5
click at [163, 127] on tr "Обрати всі Час першого дзвінка Час останнього дзвінка Причина пропуску дзвінка …" at bounding box center [416, 133] width 1458 height 64
click at [295, 511] on table "Сьогодні 2025-08-21 14:59:34 15:35 Менеджери не відповіли на дзвінок 3809777533…" at bounding box center [416, 326] width 1458 height 451
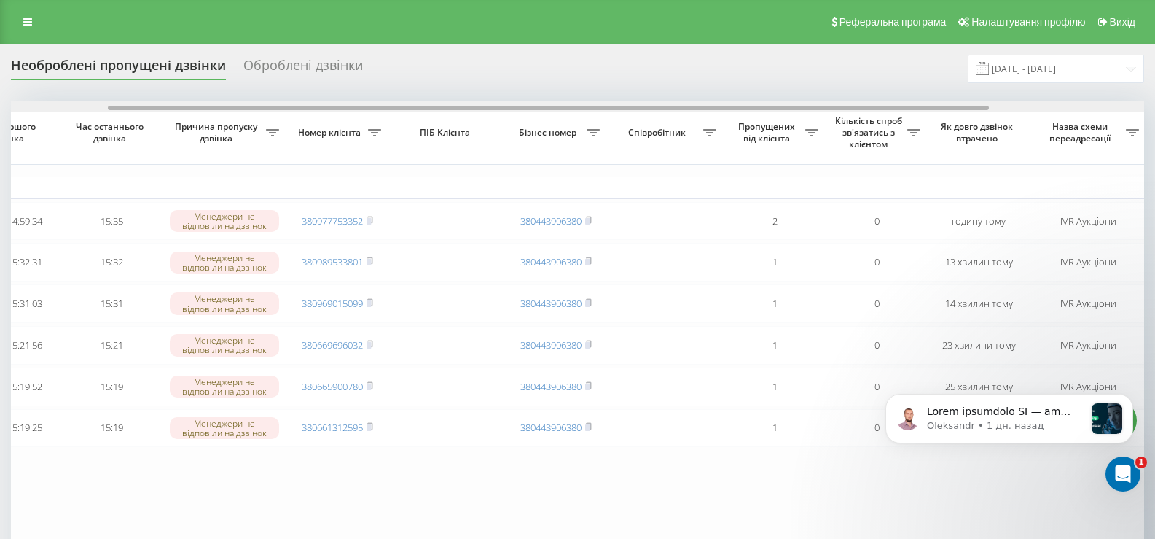
drag, startPoint x: 155, startPoint y: 108, endPoint x: 0, endPoint y: 108, distance: 154.5
click at [0, 108] on div "Необроблені пропущені дзвінки Оброблені дзвінки 21.07.2025 - 21.08.2025 Обрати …" at bounding box center [577, 361] width 1155 height 634
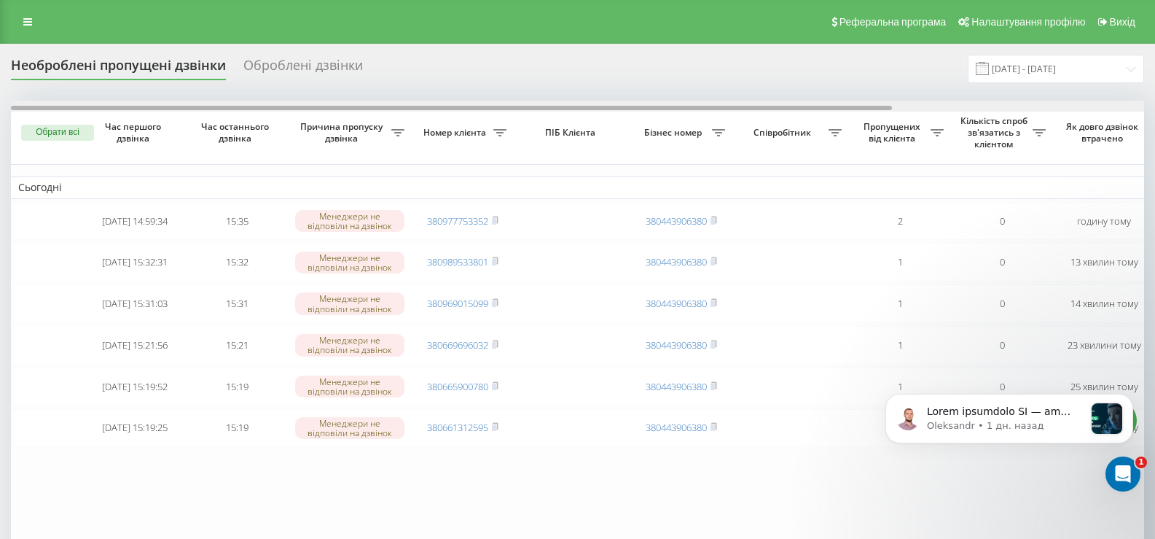
drag, startPoint x: 114, startPoint y: 106, endPoint x: 0, endPoint y: 120, distance: 114.5
click at [0, 120] on div "Необроблені пропущені дзвінки Оброблені дзвінки 21.07.2025 - 21.08.2025 Обрати …" at bounding box center [577, 361] width 1155 height 634
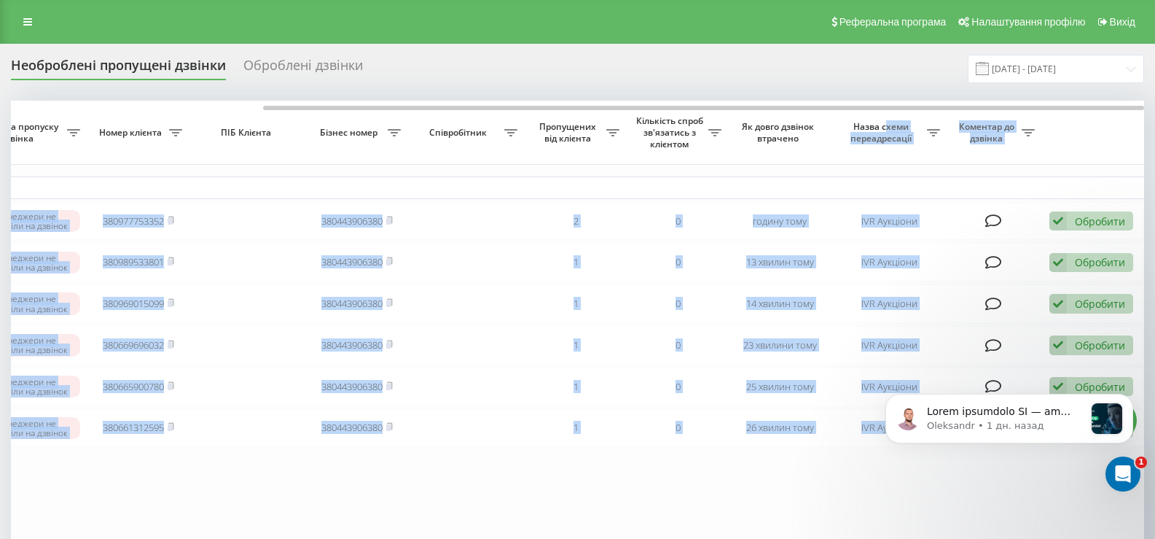
drag, startPoint x: 778, startPoint y: 103, endPoint x: 885, endPoint y: 118, distance: 108.2
click at [885, 118] on div "Обрати всі Час першого дзвінка Час останнього дзвінка Причина пропуску дзвінка …" at bounding box center [578, 326] width 1134 height 451
click at [658, 463] on table "Сьогодні 2025-08-21 14:59:34 15:35 Менеджери не відповіли на дзвінок 3809777533…" at bounding box center [416, 326] width 1458 height 451
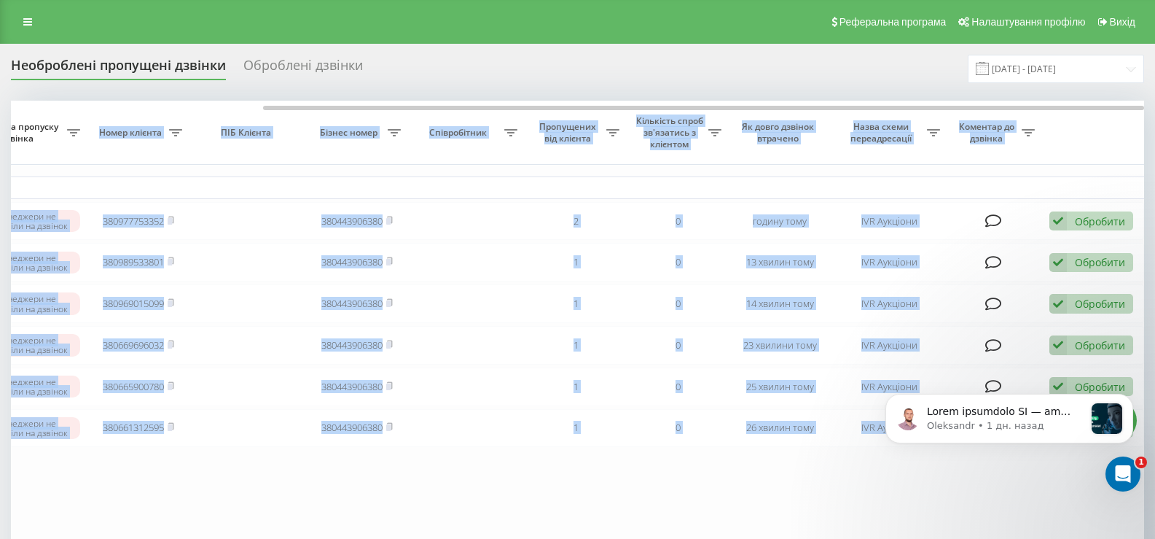
drag, startPoint x: 397, startPoint y: 107, endPoint x: 74, endPoint y: 125, distance: 324.1
click at [74, 125] on div "Обрати всі Час першого дзвінка Час останнього дзвінка Причина пропуску дзвінка …" at bounding box center [578, 326] width 1134 height 451
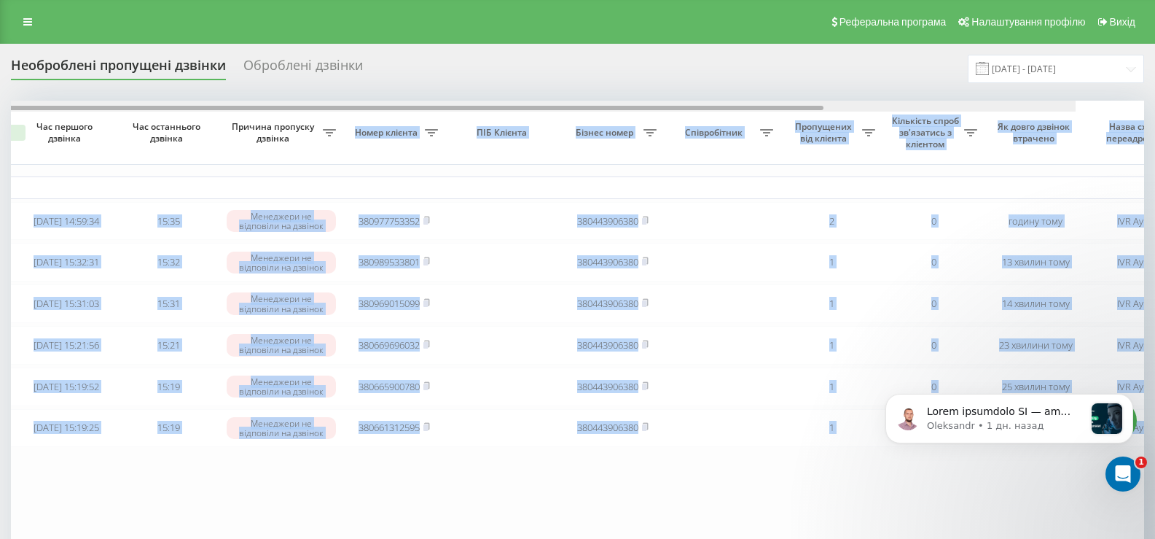
scroll to position [0, 0]
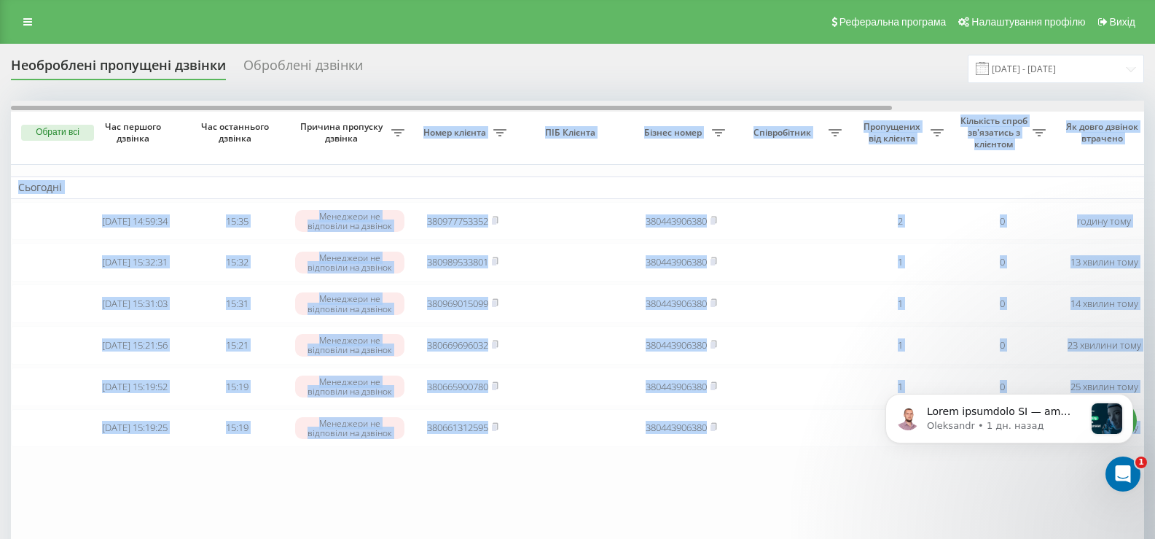
drag, startPoint x: 295, startPoint y: 106, endPoint x: 0, endPoint y: 159, distance: 299.2
click at [0, 159] on div "Необроблені пропущені дзвінки Оброблені дзвінки 21.07.2025 - 21.08.2025 Обрати …" at bounding box center [577, 361] width 1155 height 634
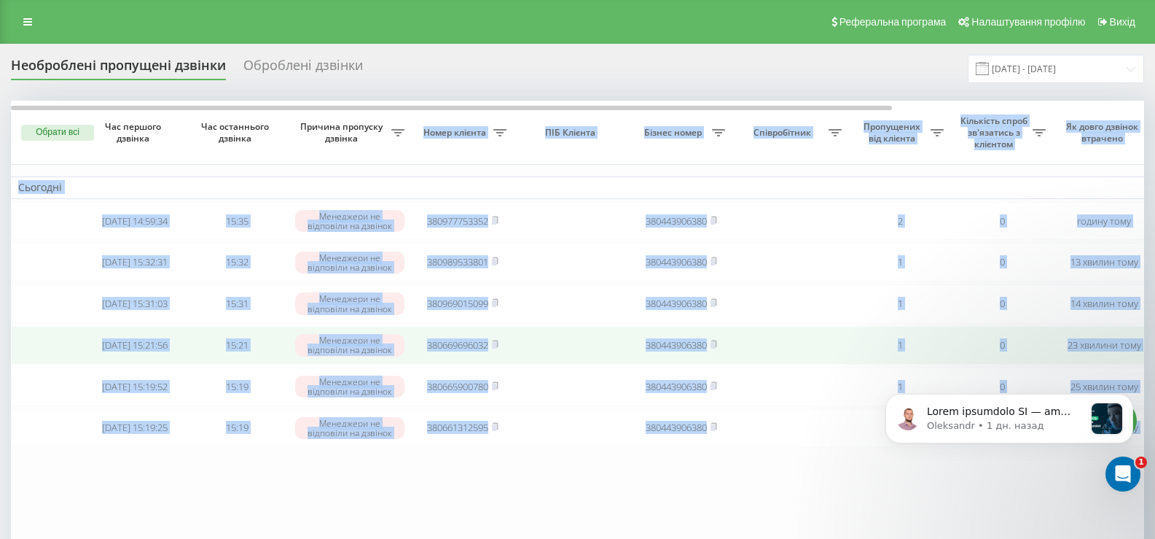
click at [58, 357] on td at bounding box center [47, 345] width 73 height 39
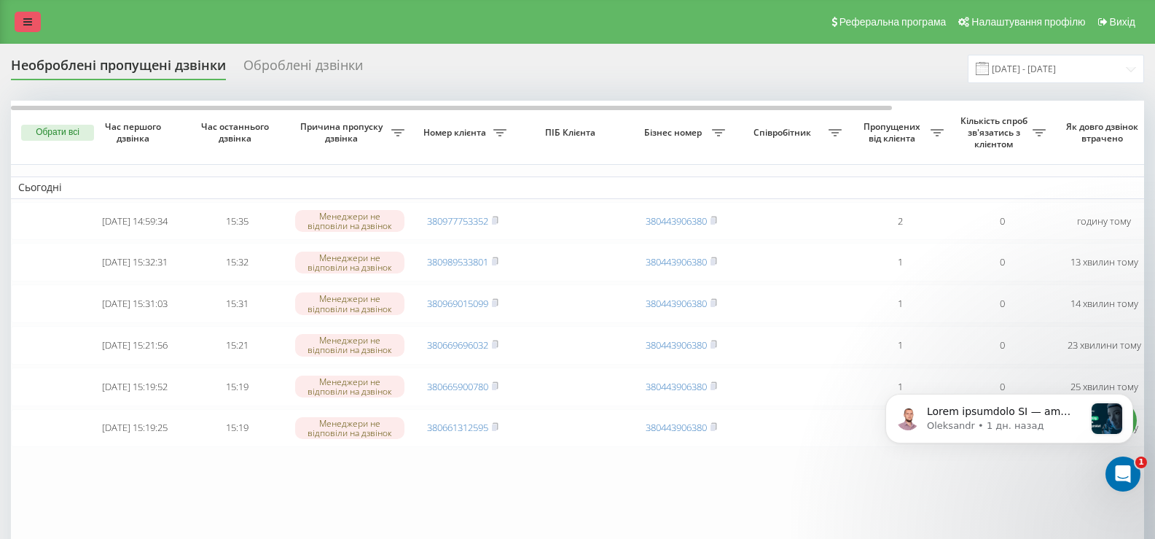
click at [36, 23] on link at bounding box center [28, 22] width 26 height 20
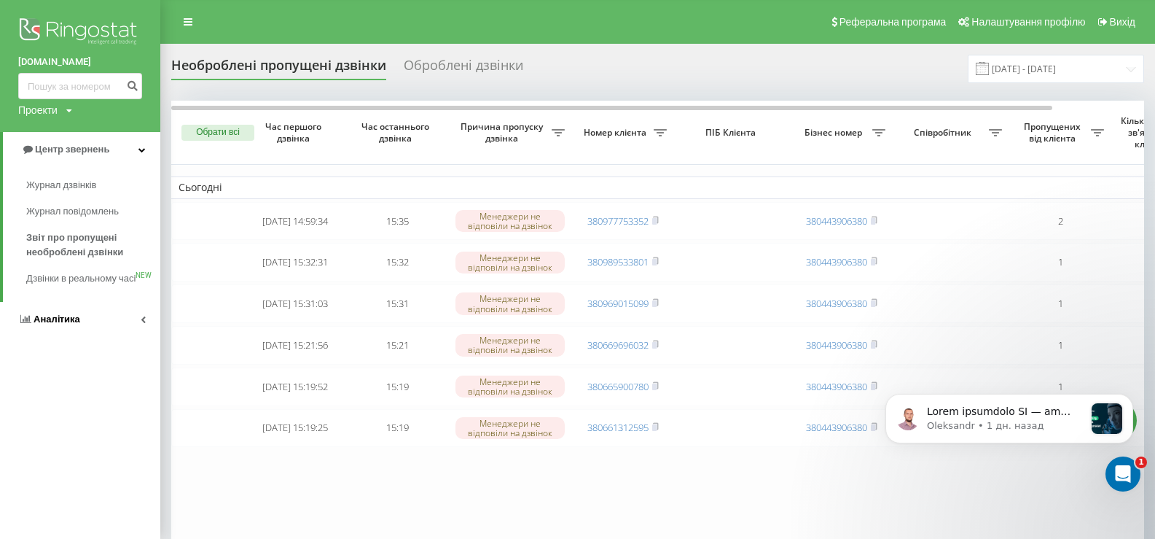
click at [65, 324] on span "Аналiтика" at bounding box center [57, 318] width 47 height 11
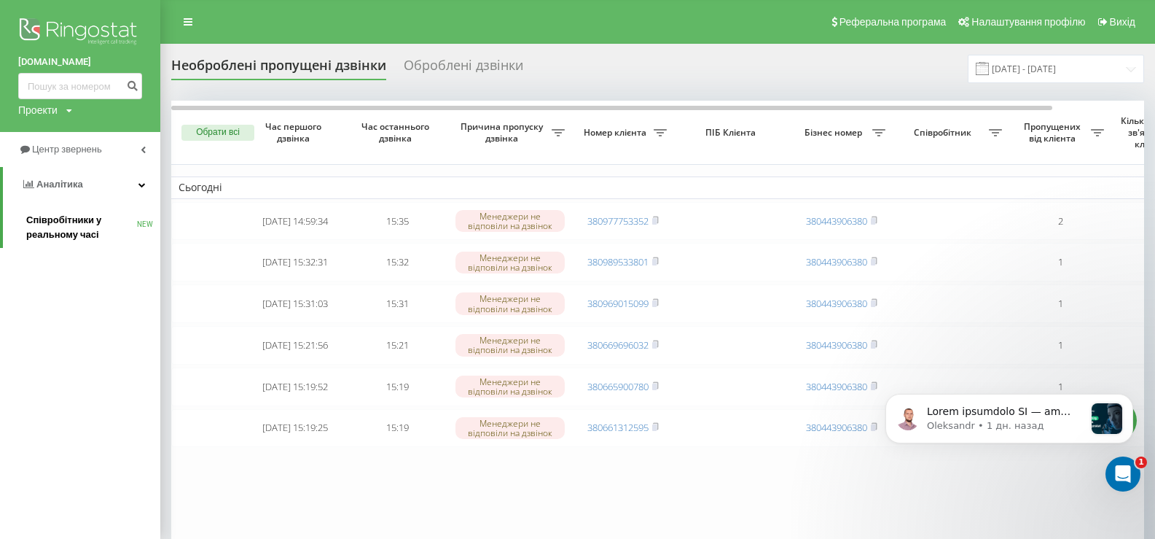
click at [45, 222] on span "Співробітники у реальному часі" at bounding box center [81, 227] width 111 height 29
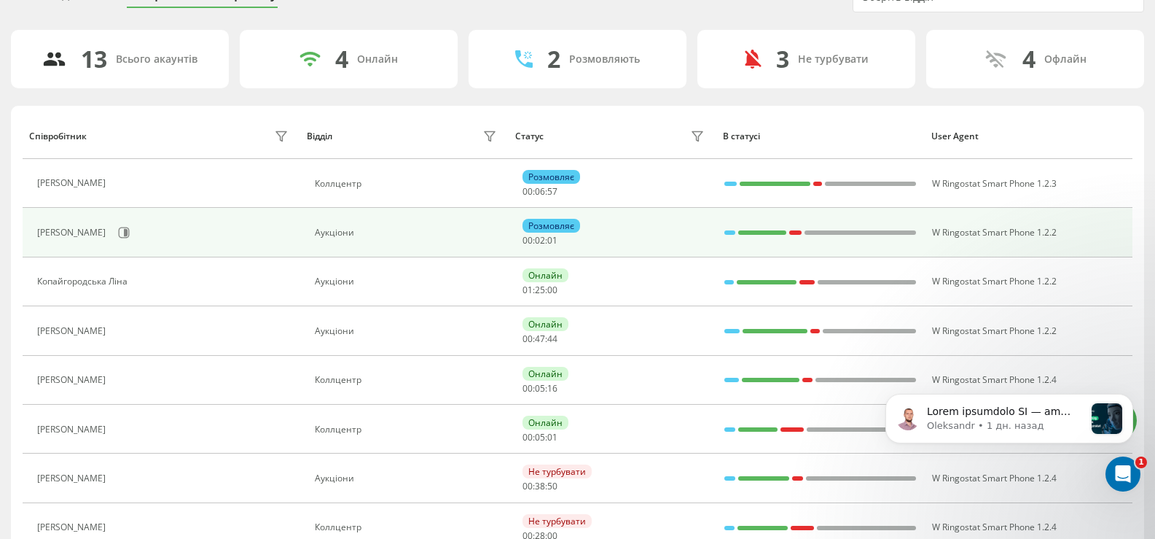
scroll to position [146, 0]
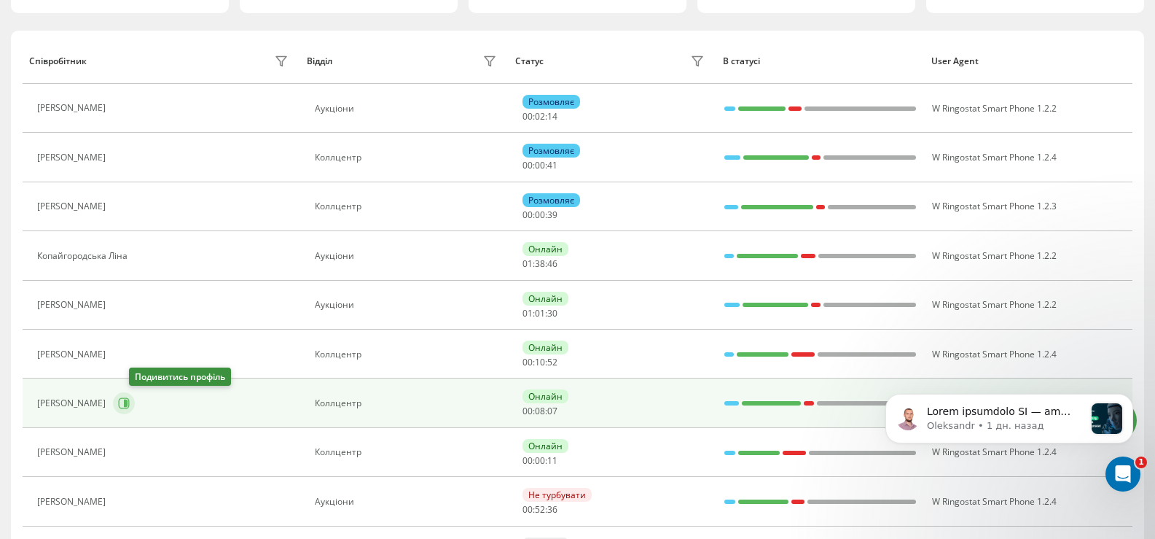
click at [128, 405] on icon at bounding box center [126, 402] width 4 height 7
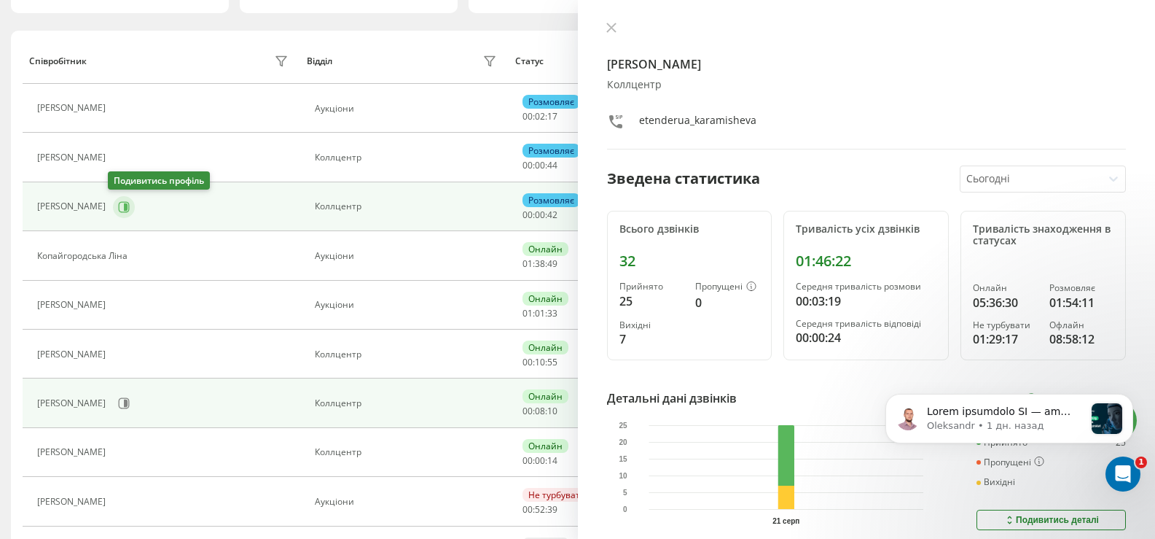
click at [124, 206] on icon at bounding box center [126, 206] width 4 height 7
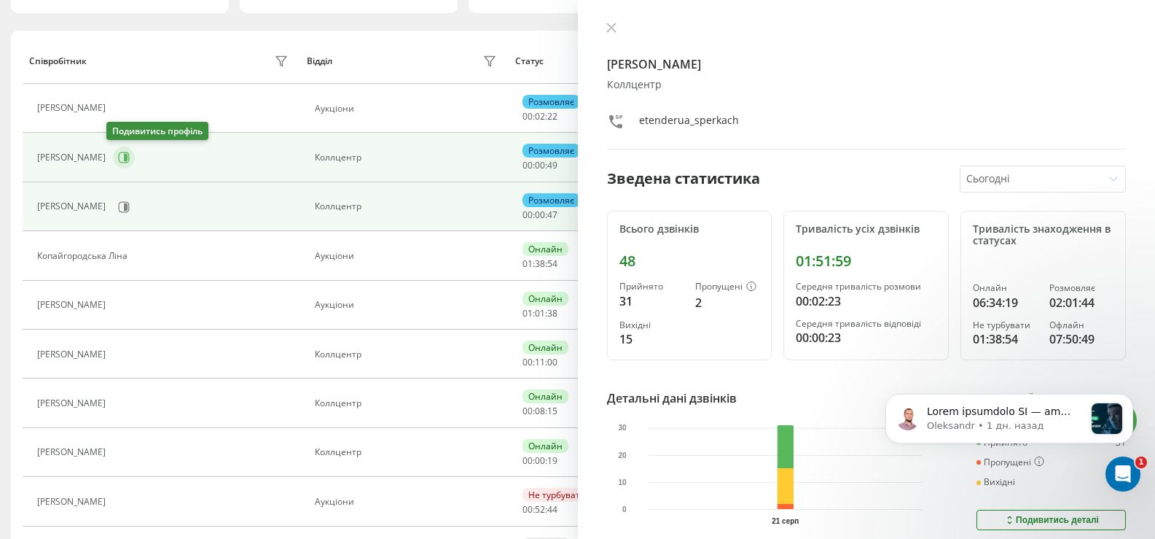
click at [124, 159] on icon at bounding box center [126, 157] width 4 height 7
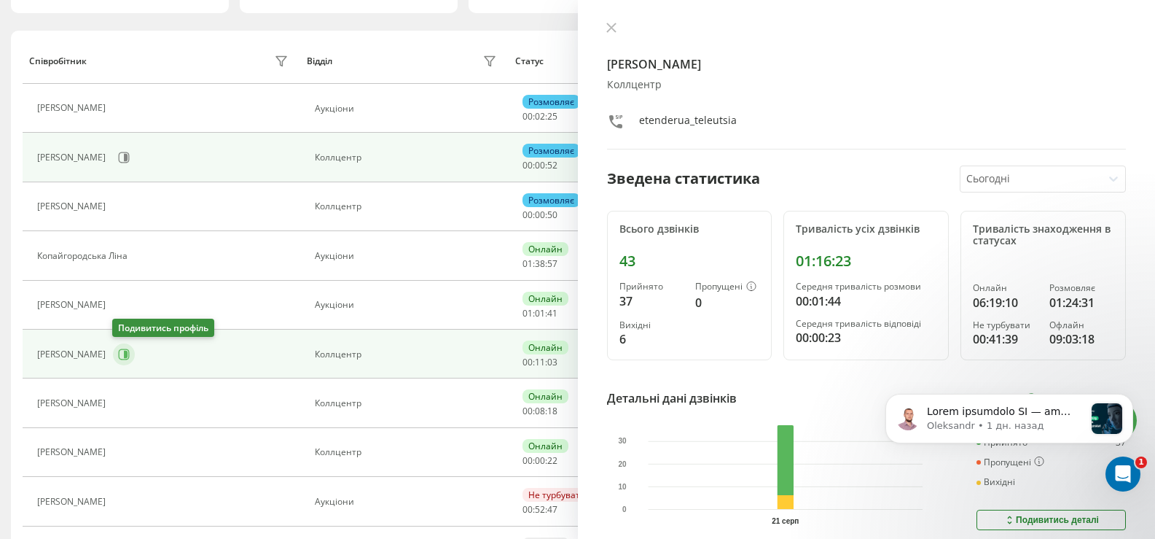
click at [114, 351] on button at bounding box center [124, 354] width 22 height 22
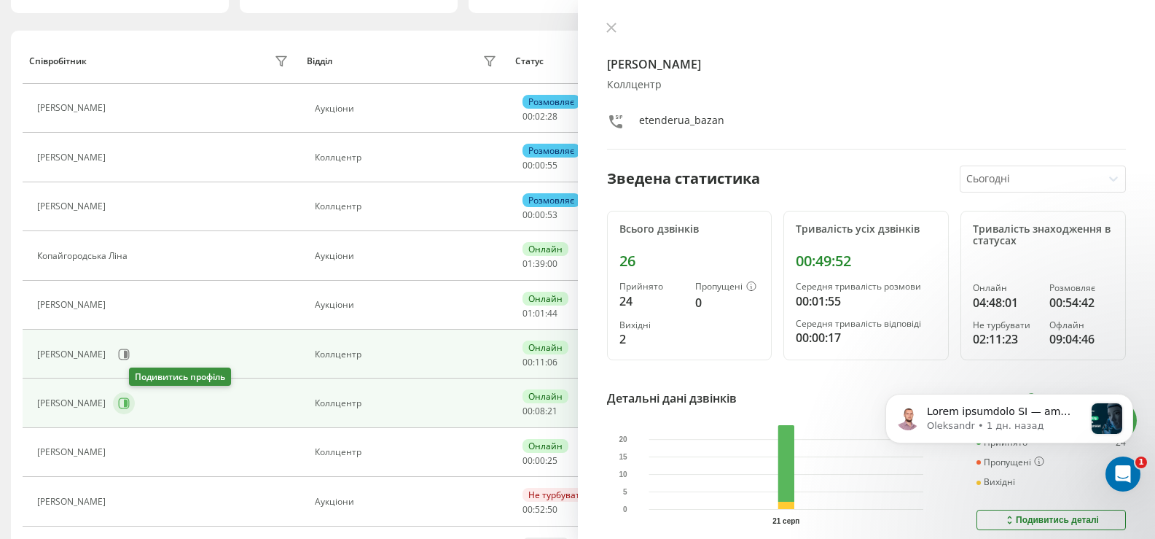
click at [128, 402] on icon at bounding box center [126, 402] width 4 height 7
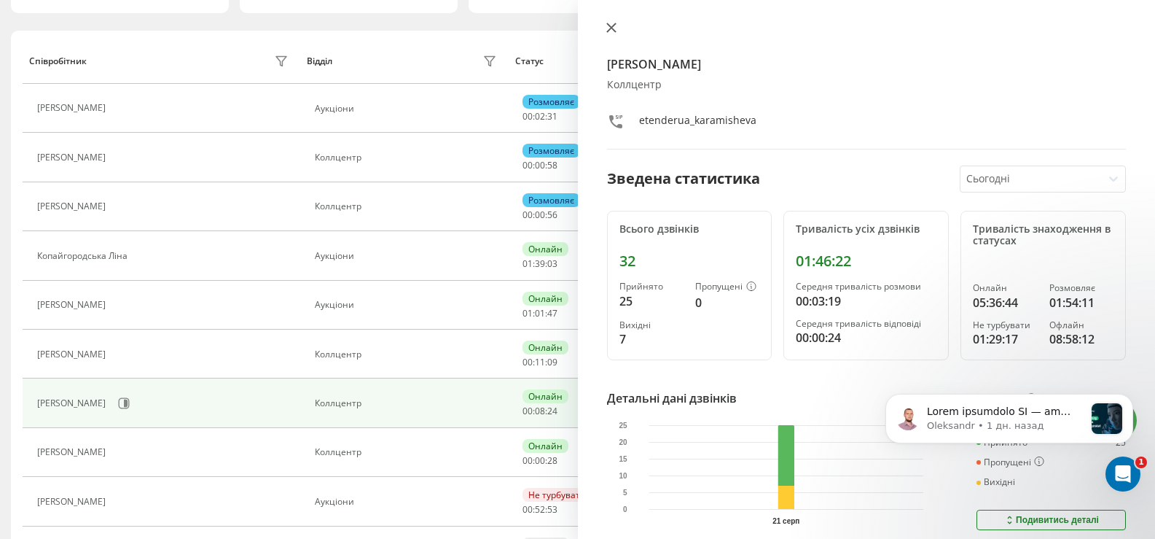
click at [612, 28] on icon at bounding box center [611, 27] width 9 height 9
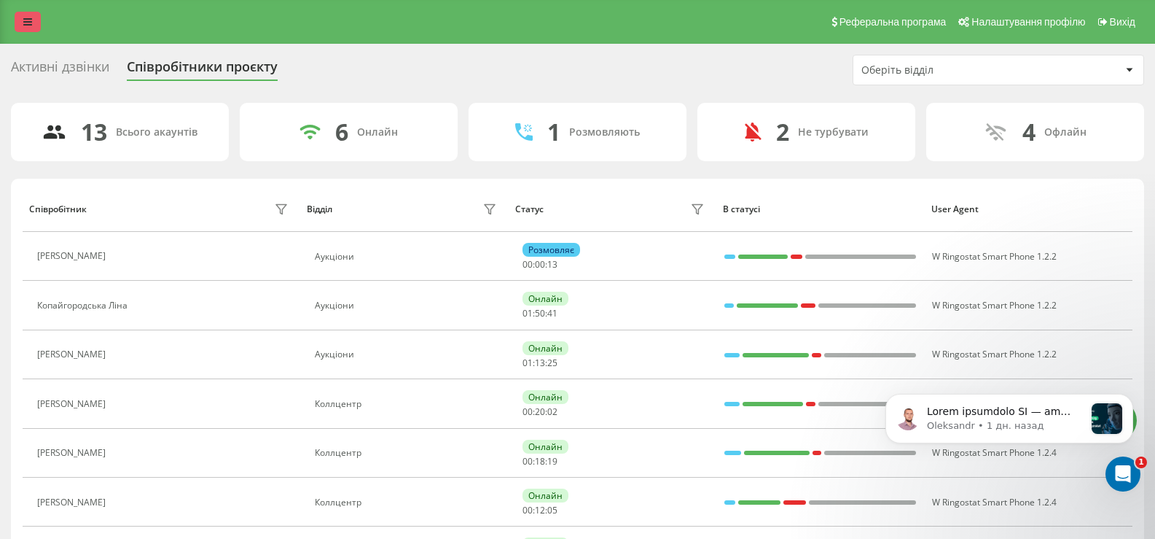
click at [30, 17] on icon at bounding box center [27, 22] width 9 height 10
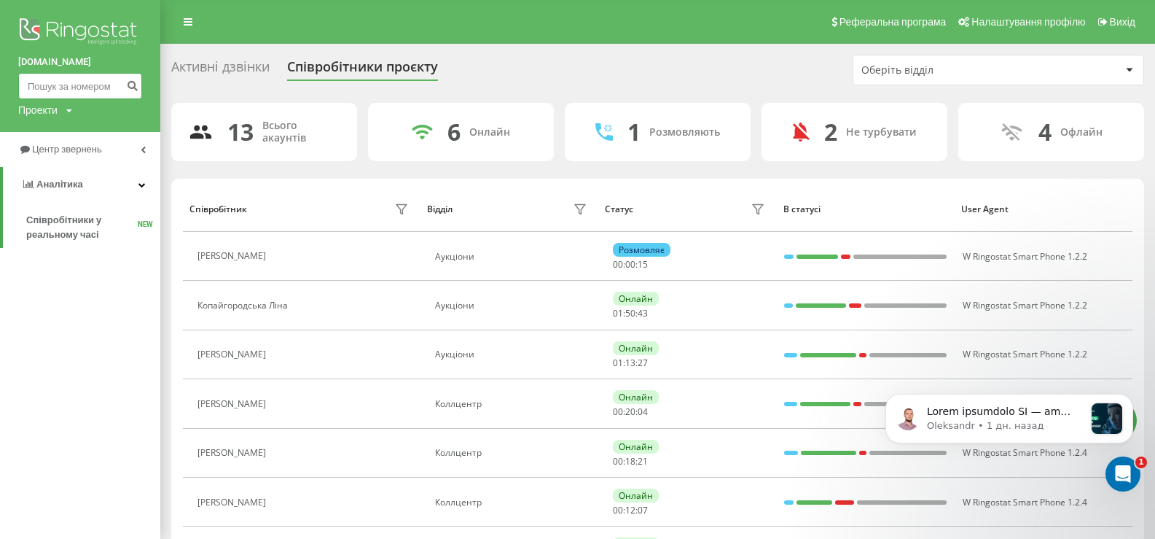
click at [58, 87] on input at bounding box center [80, 86] width 124 height 26
type input "380965386793"
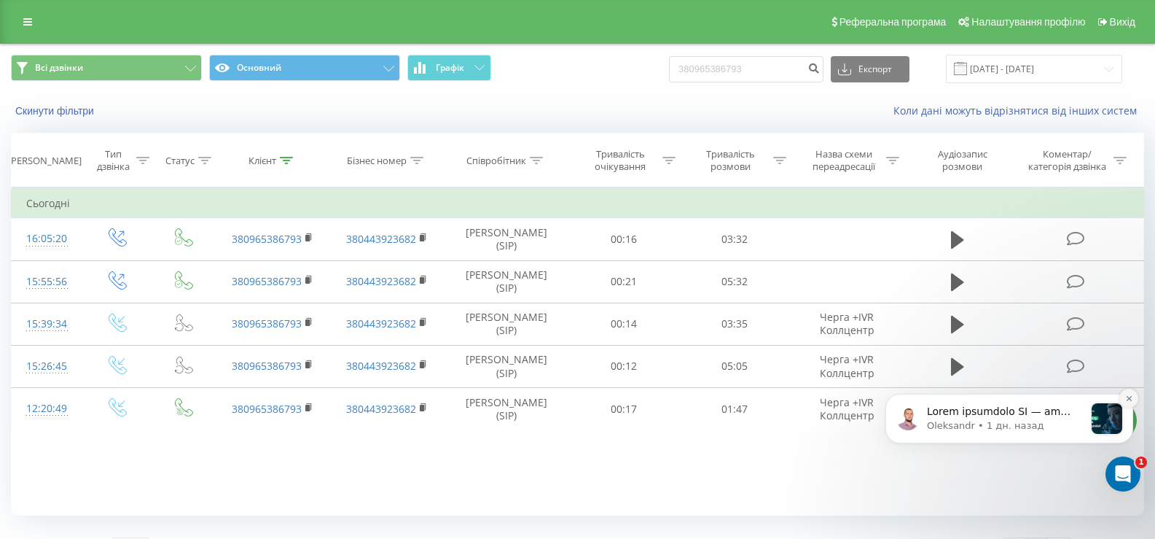
click at [1129, 399] on icon "Dismiss notification" at bounding box center [1130, 398] width 8 height 8
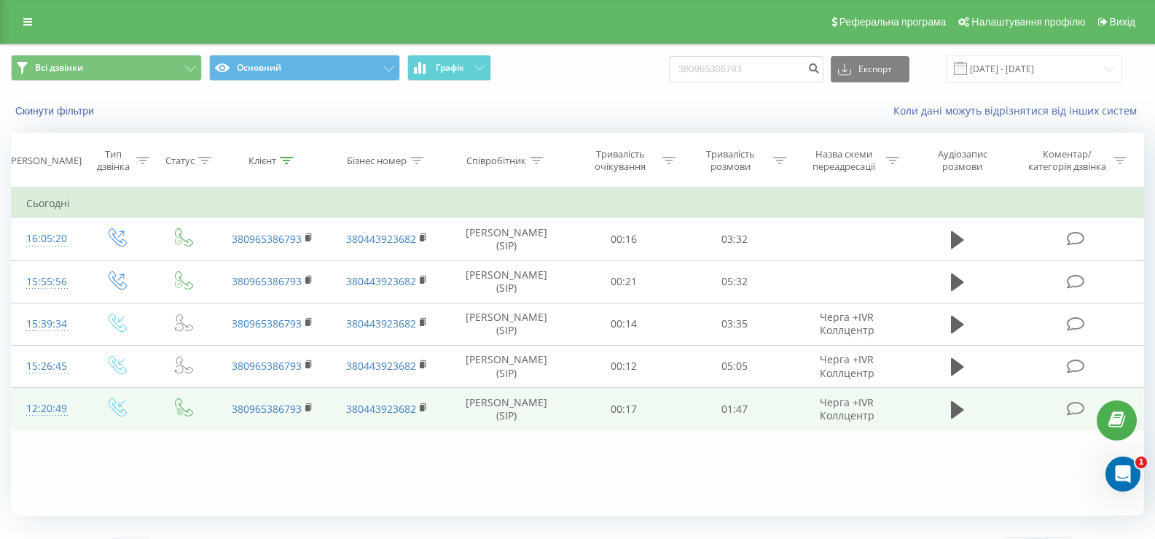
click at [951, 410] on button at bounding box center [958, 410] width 22 height 22
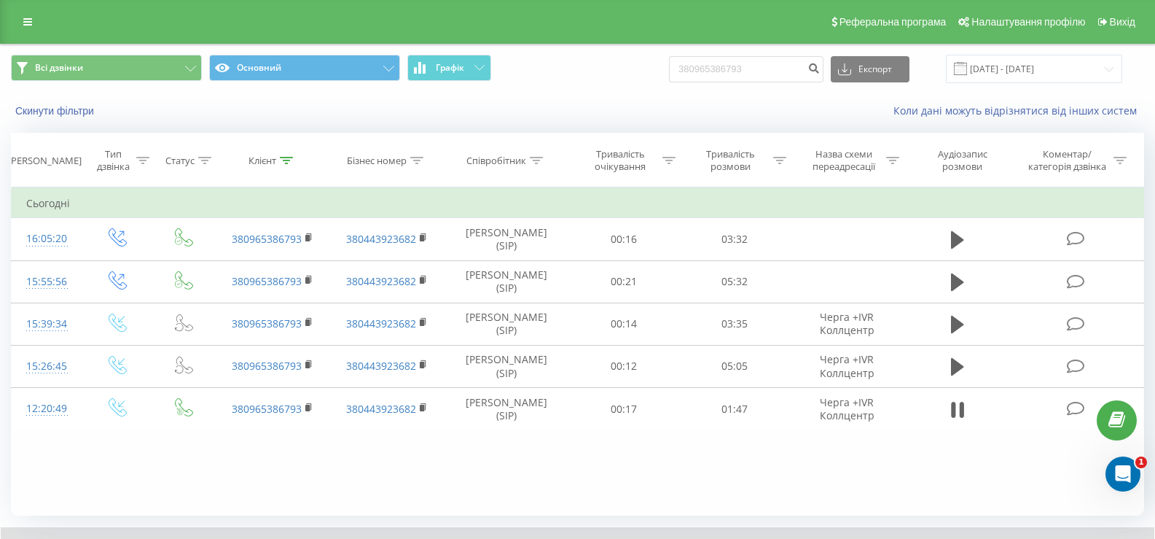
click at [458, 498] on div "Фільтрувати за умовою Дорівнює Введіть значення Скасувати OK Фільтрувати за умо…" at bounding box center [578, 351] width 1134 height 328
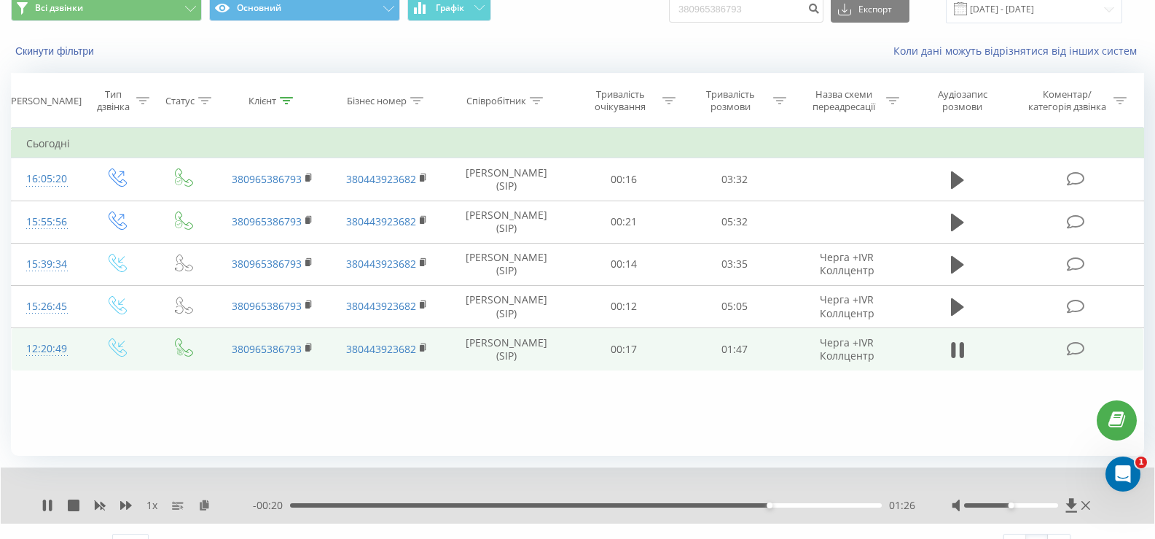
scroll to position [87, 0]
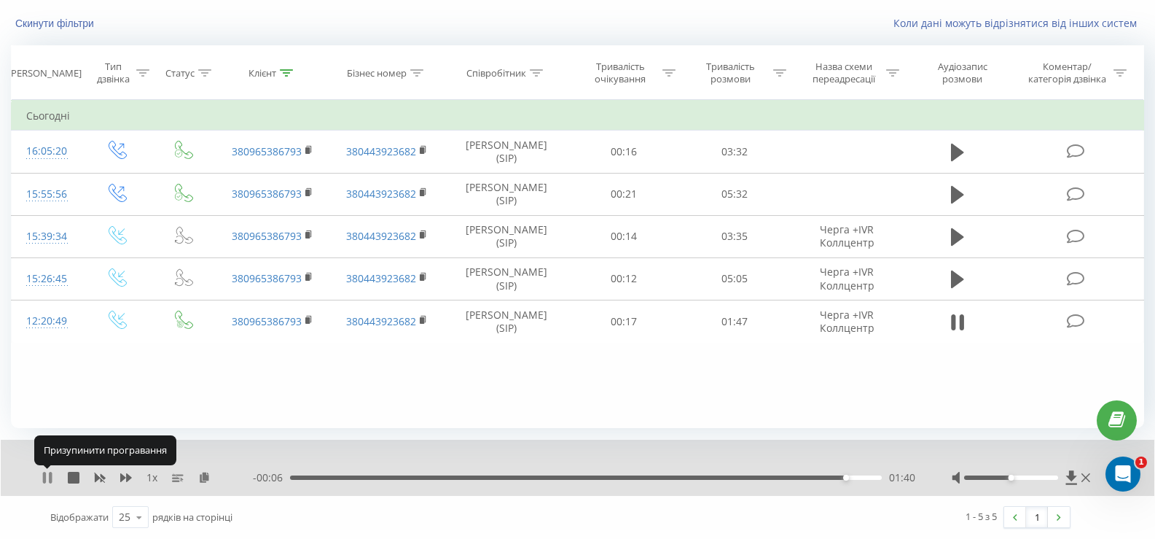
click at [46, 476] on icon at bounding box center [44, 478] width 3 height 12
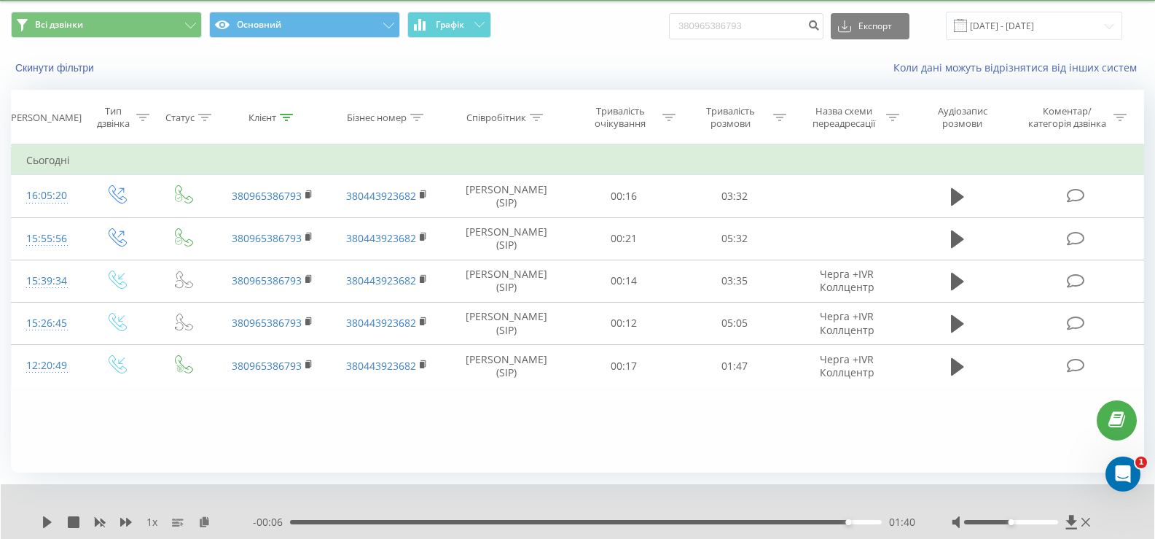
scroll to position [0, 0]
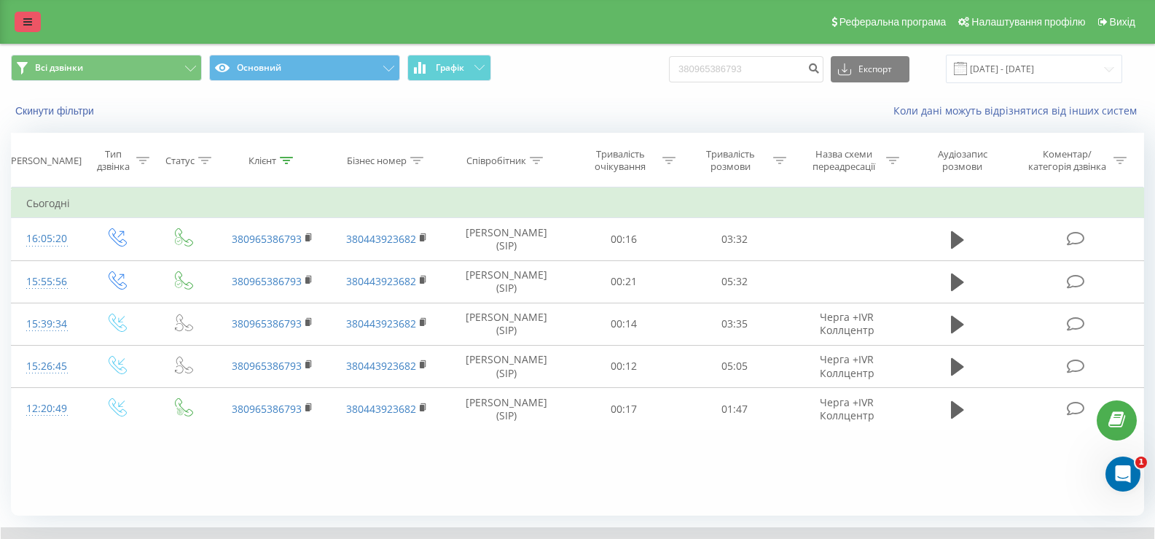
click at [34, 25] on link at bounding box center [28, 22] width 26 height 20
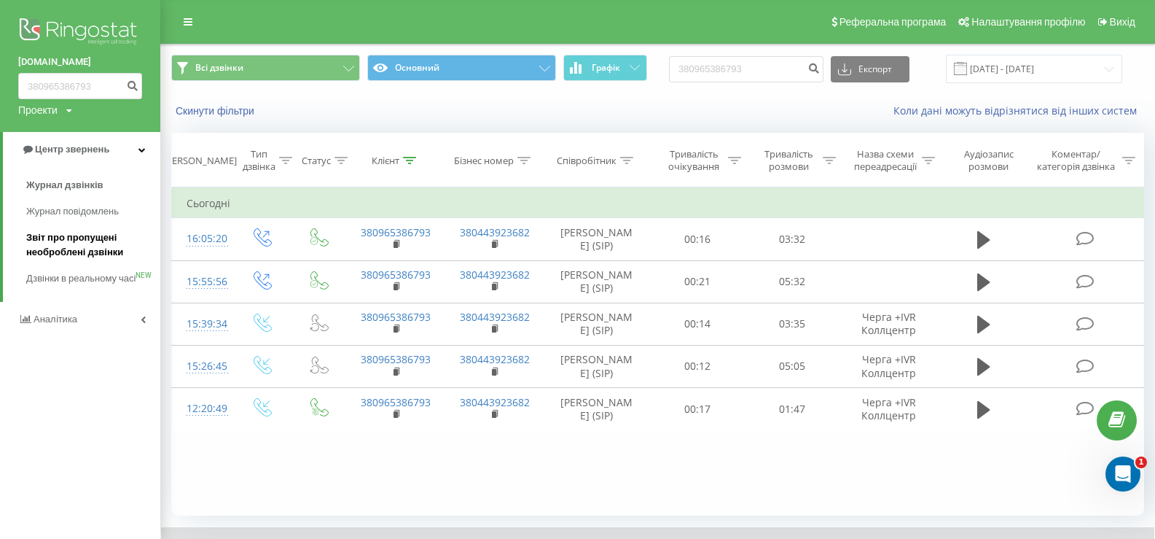
click at [66, 236] on span "Звіт про пропущені необроблені дзвінки" at bounding box center [89, 244] width 127 height 29
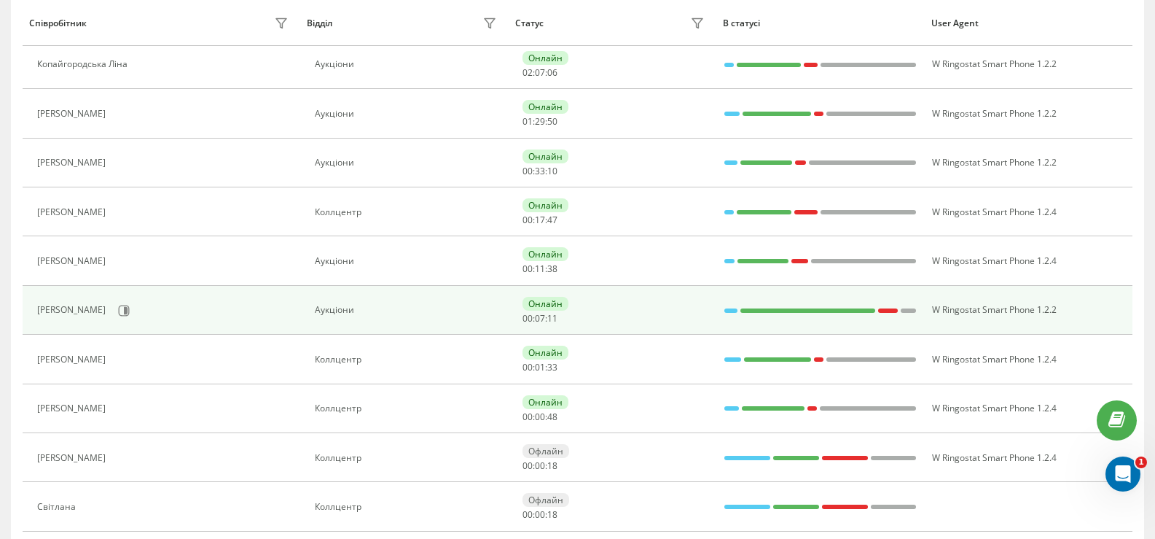
scroll to position [292, 0]
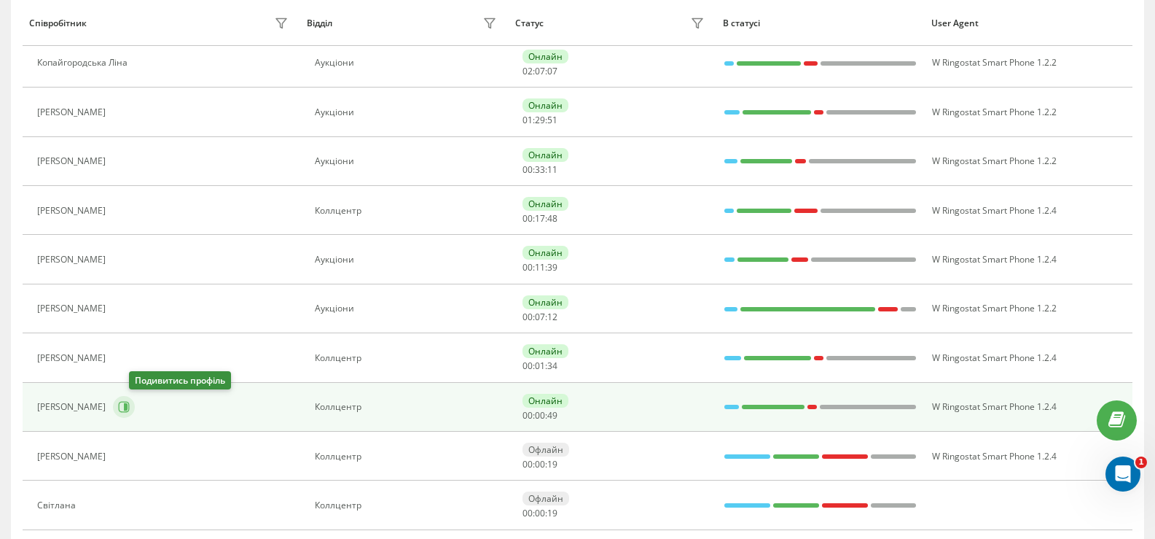
click at [130, 410] on icon at bounding box center [124, 407] width 12 height 12
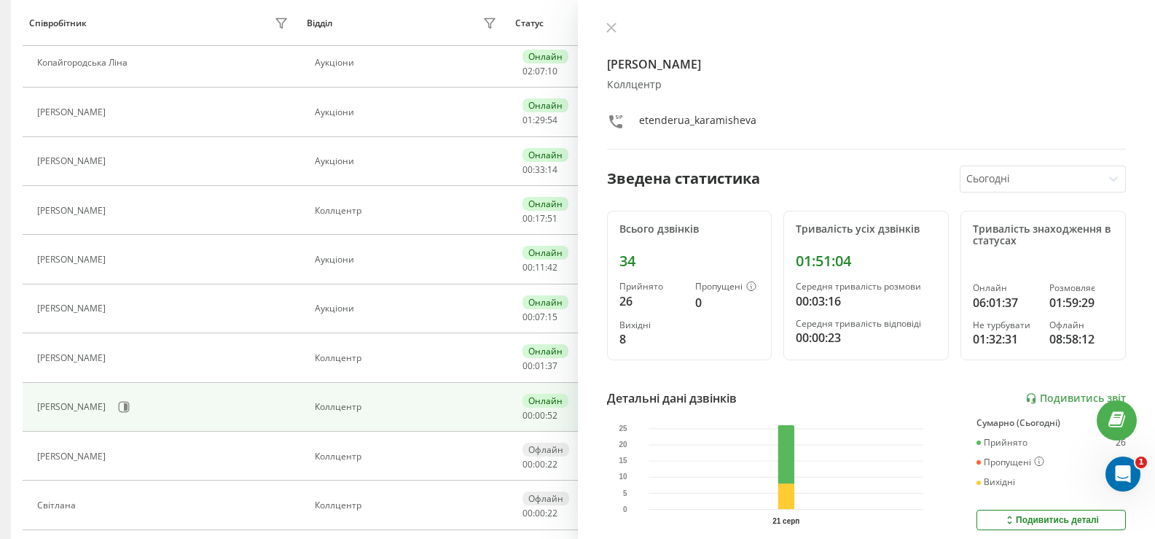
scroll to position [219, 0]
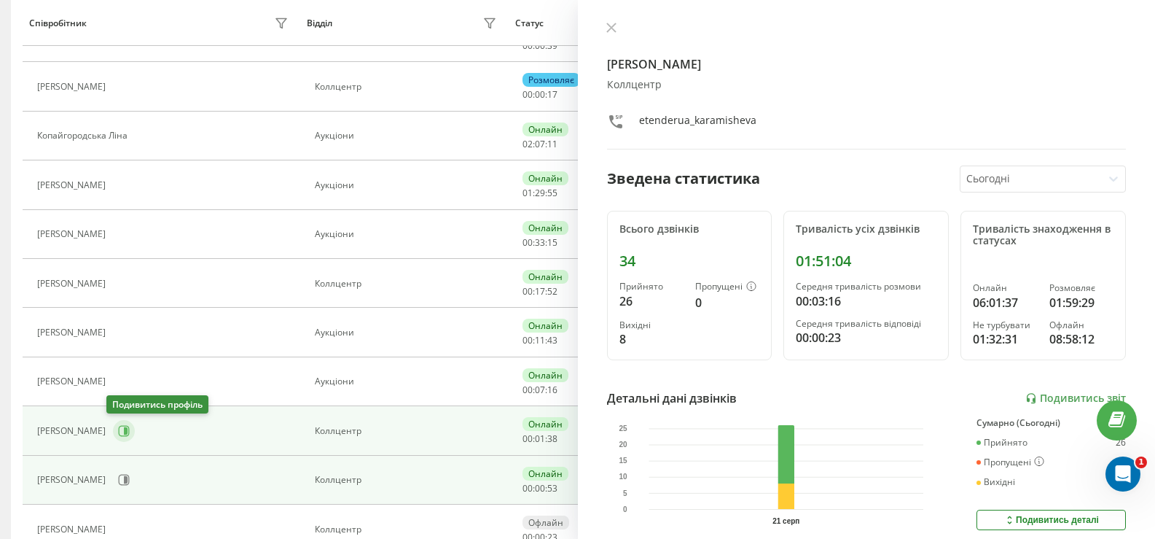
click at [124, 429] on icon at bounding box center [126, 430] width 4 height 7
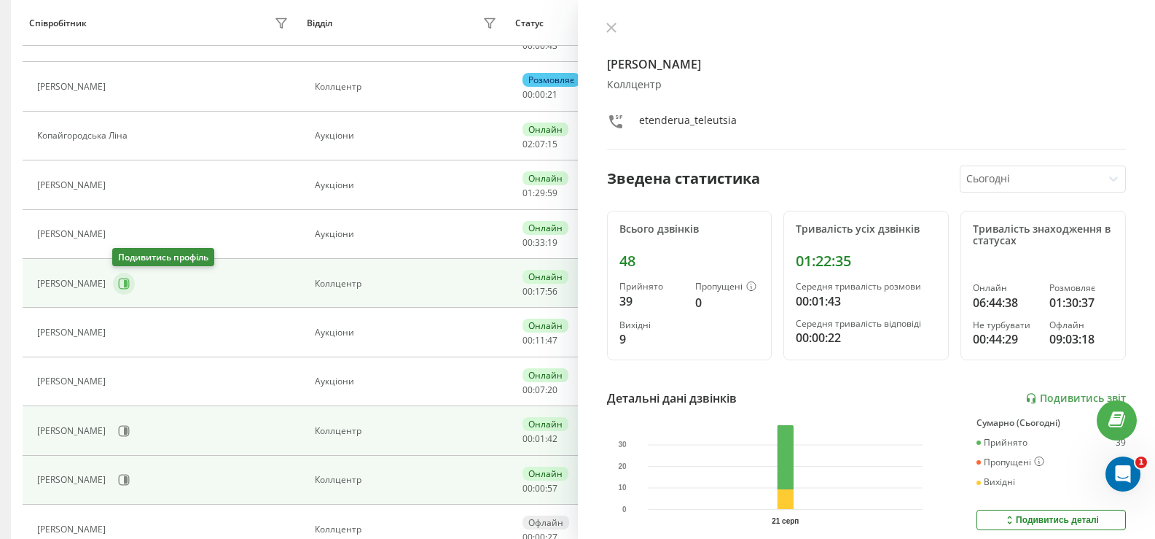
click at [122, 281] on icon at bounding box center [124, 284] width 12 height 12
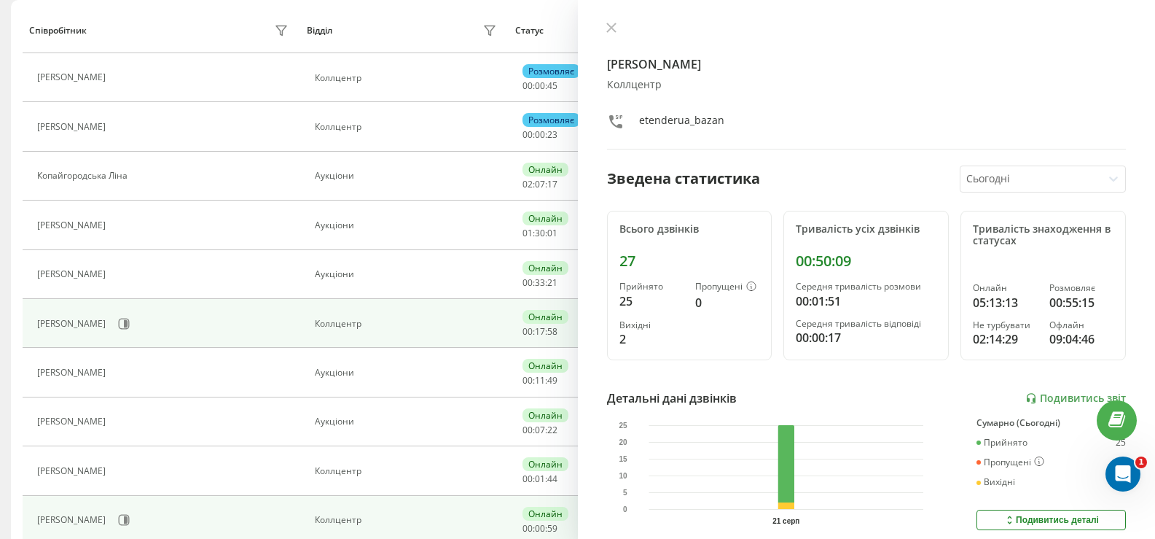
scroll to position [146, 0]
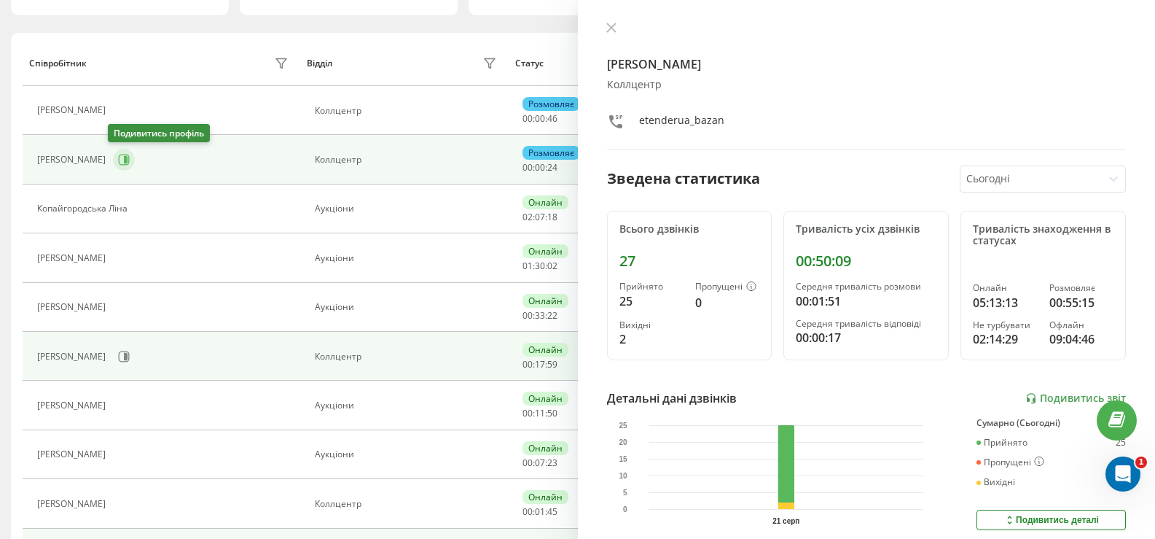
click at [120, 165] on icon at bounding box center [124, 160] width 12 height 12
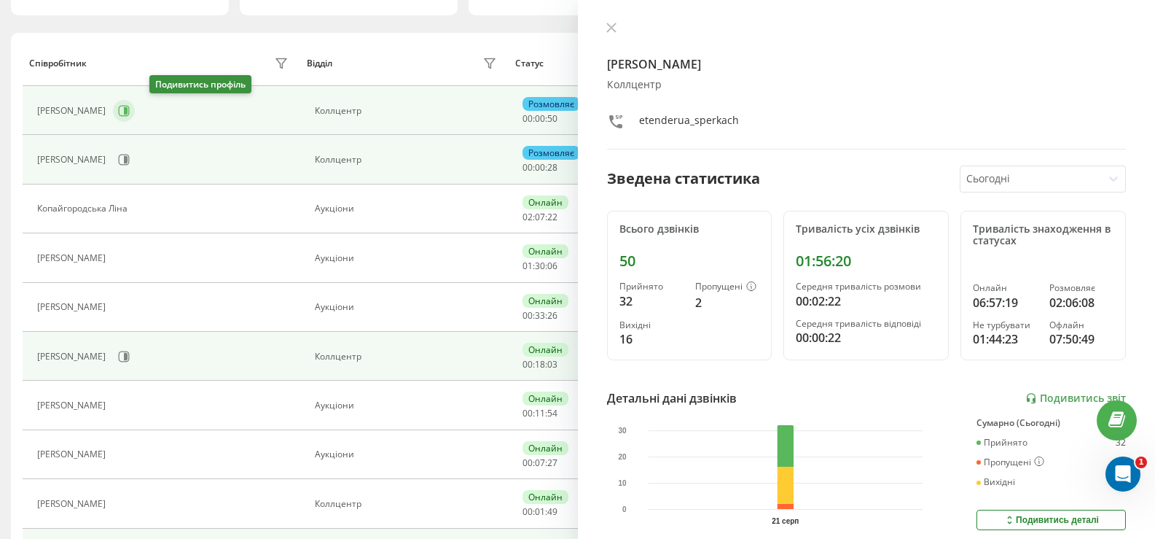
click at [130, 108] on icon at bounding box center [124, 111] width 12 height 12
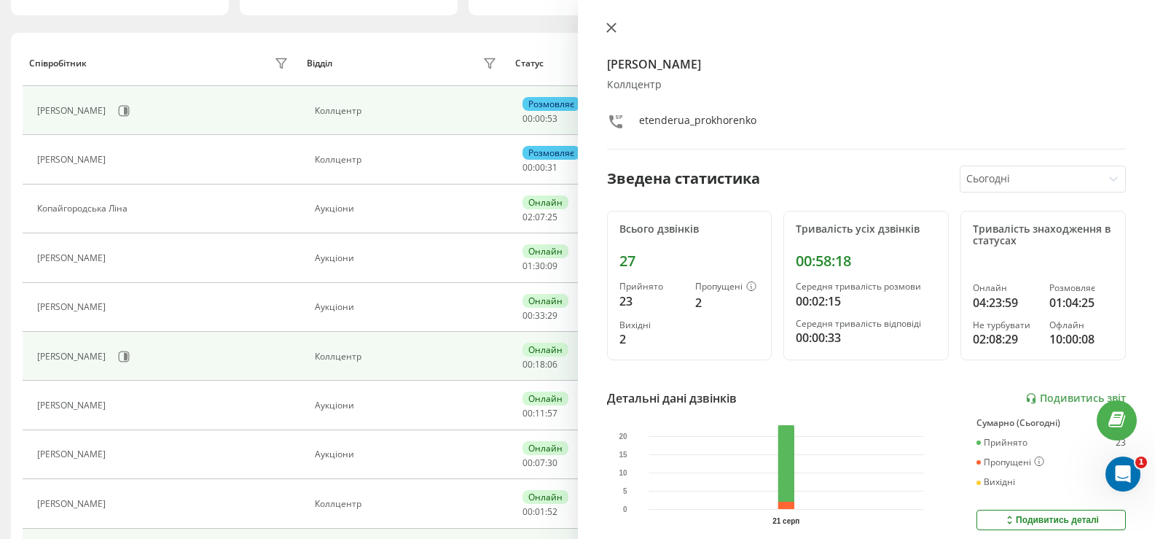
click at [615, 27] on icon at bounding box center [612, 28] width 10 height 10
